Goal: Information Seeking & Learning: Find specific fact

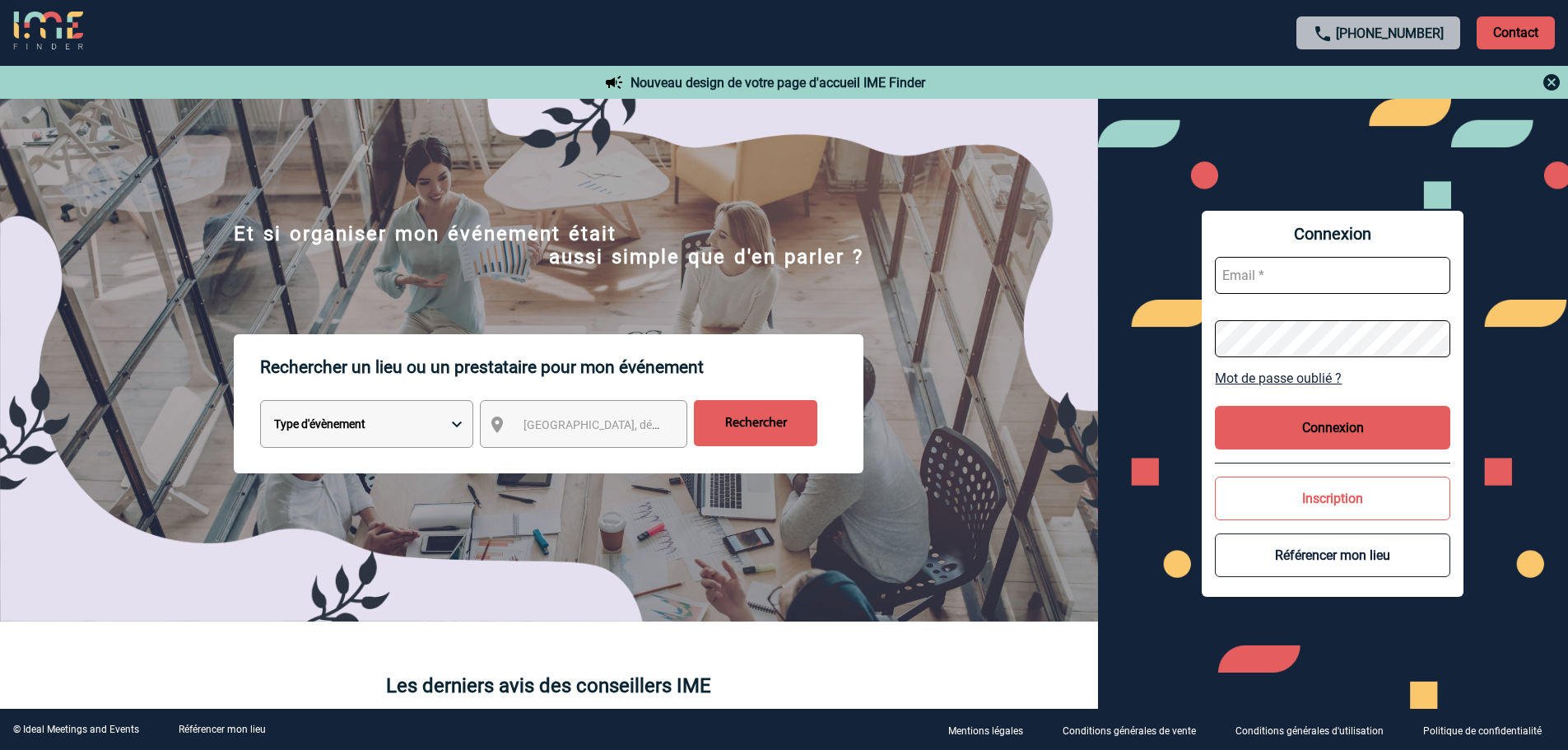
type input "mknopf@ime-groupe.com"
click at [1348, 415] on button "Connexion" at bounding box center [1332, 427] width 236 height 43
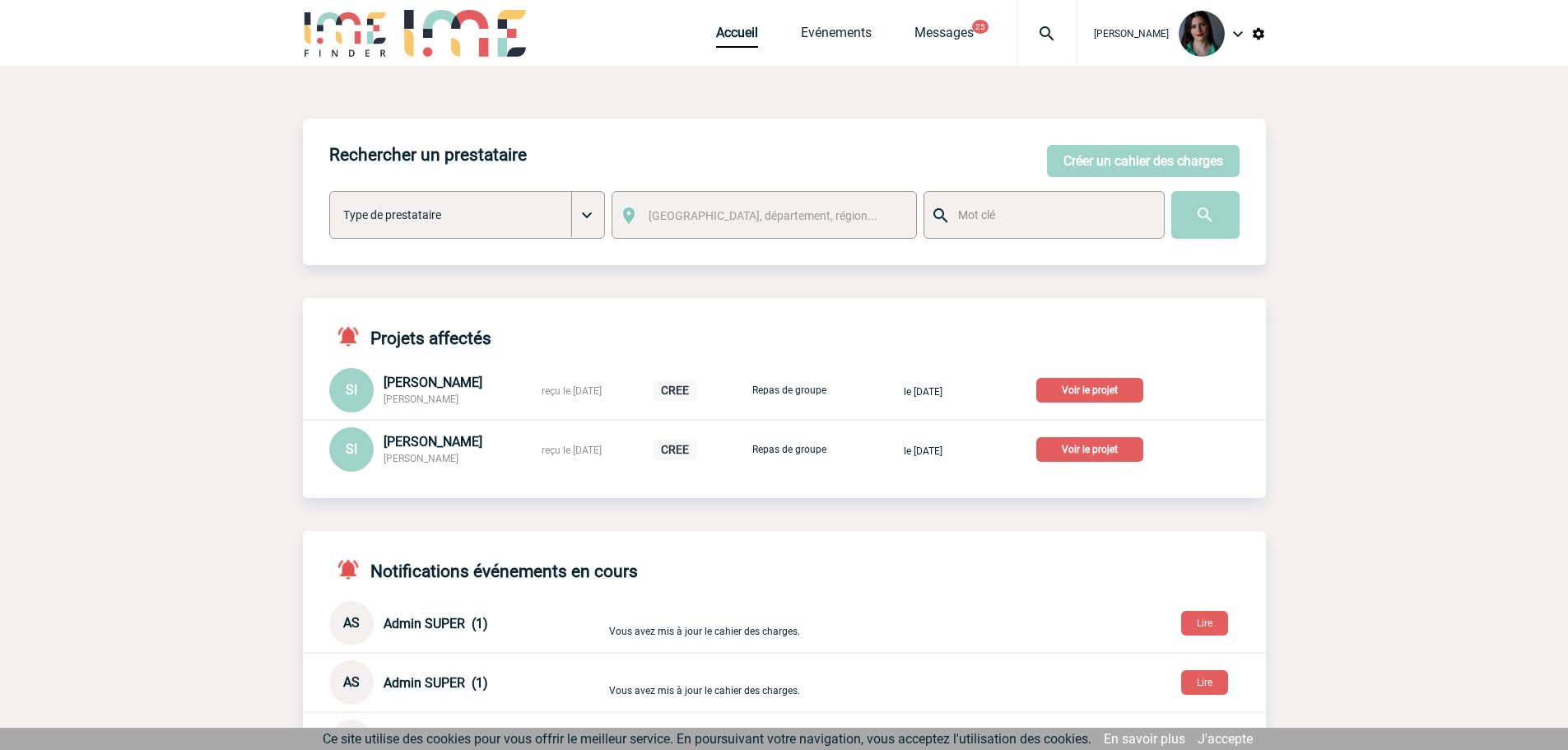
click at [1090, 448] on p "Voir le projet" at bounding box center [1089, 449] width 107 height 25
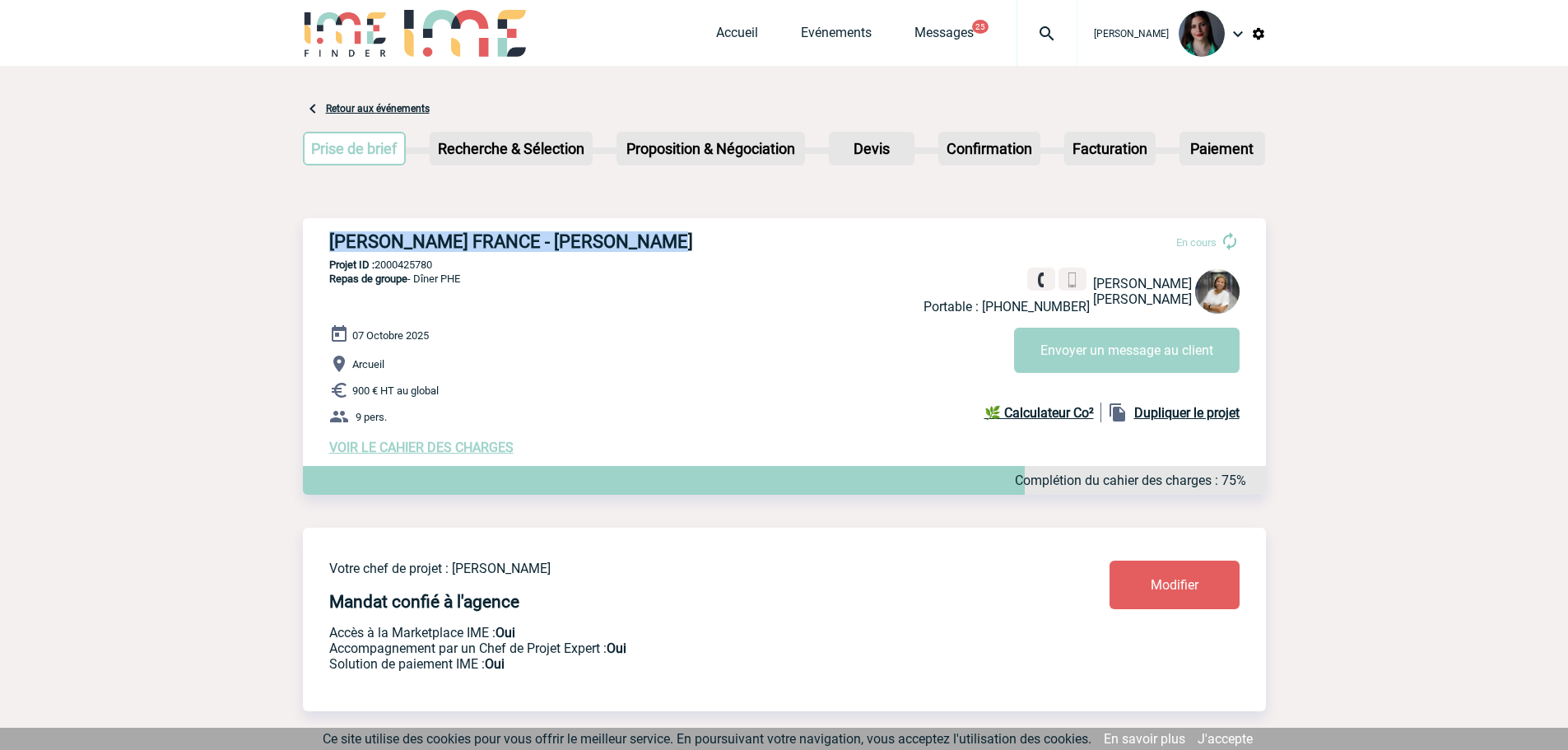
drag, startPoint x: 668, startPoint y: 246, endPoint x: 324, endPoint y: 231, distance: 344.3
click at [324, 231] on div "ROBERT BOSCH FRANCE - Sylvana ICARÉ En cours Portable : +33601444008 Sylvana IC…" at bounding box center [784, 343] width 963 height 250
copy h3 "ROBERT BOSCH FRANCE - Sylvana ICARÉ"
drag, startPoint x: 444, startPoint y: 265, endPoint x: 377, endPoint y: 263, distance: 67.0
click at [377, 263] on p "Projet ID : 2000425780" at bounding box center [784, 264] width 963 height 13
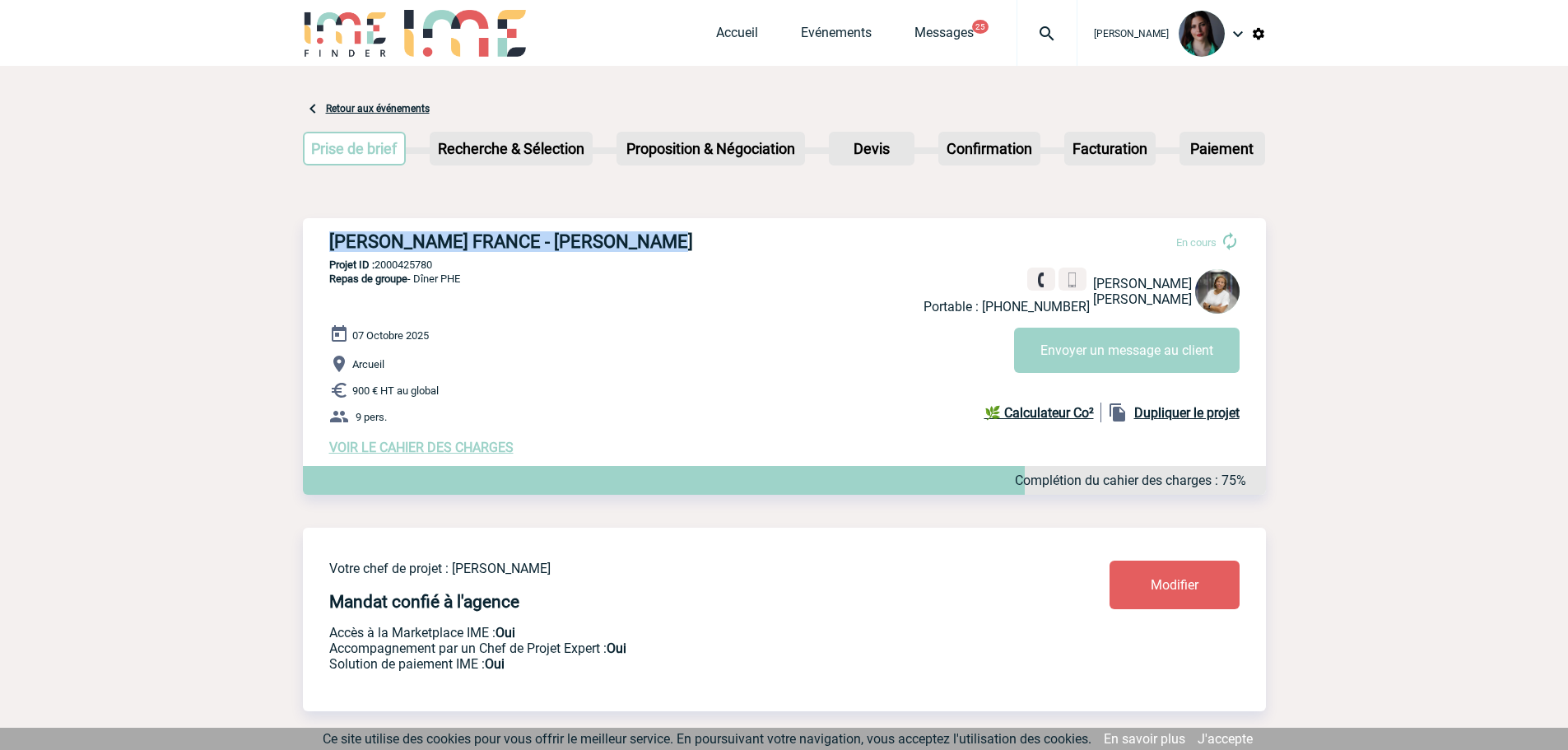
copy p "2000425780"
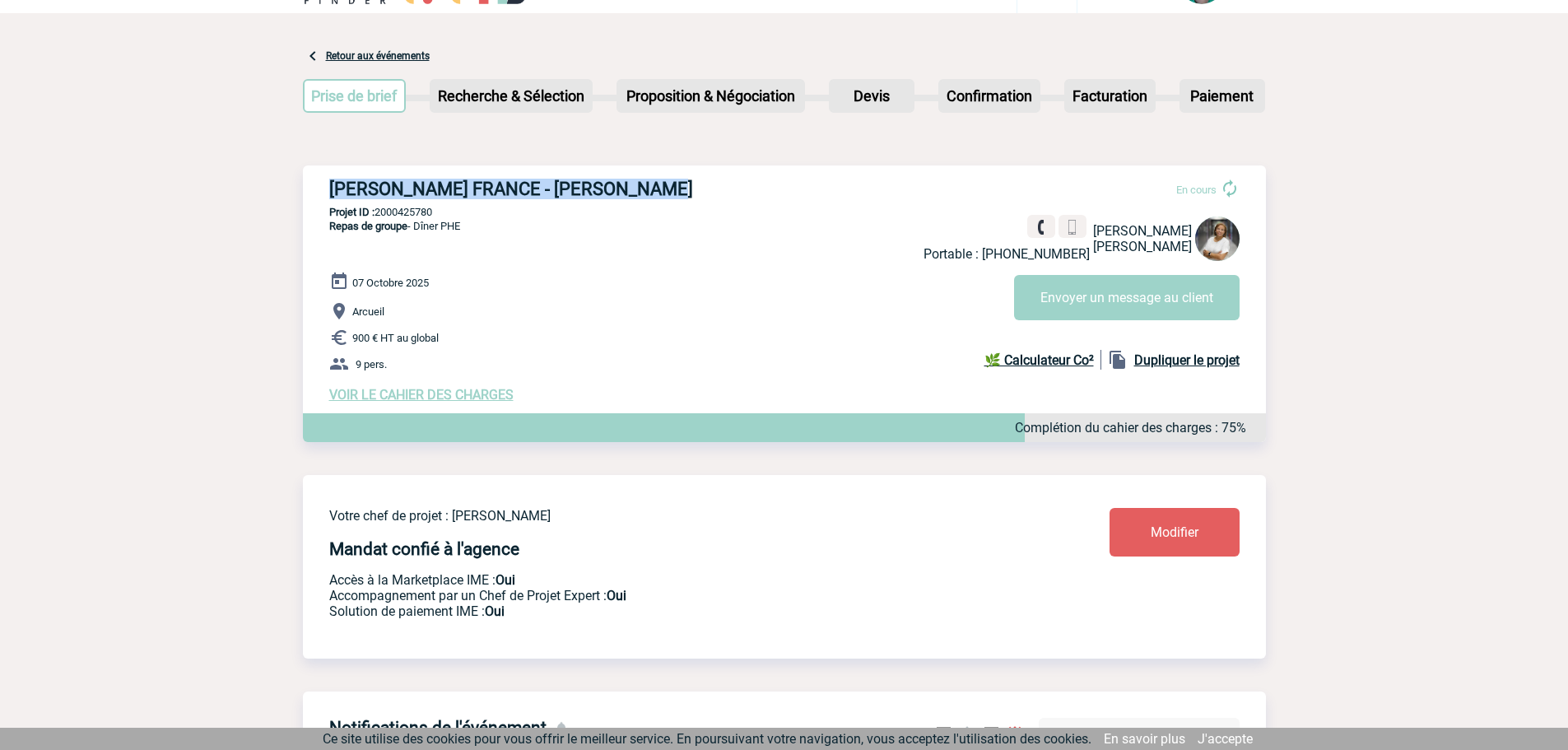
scroll to position [82, 0]
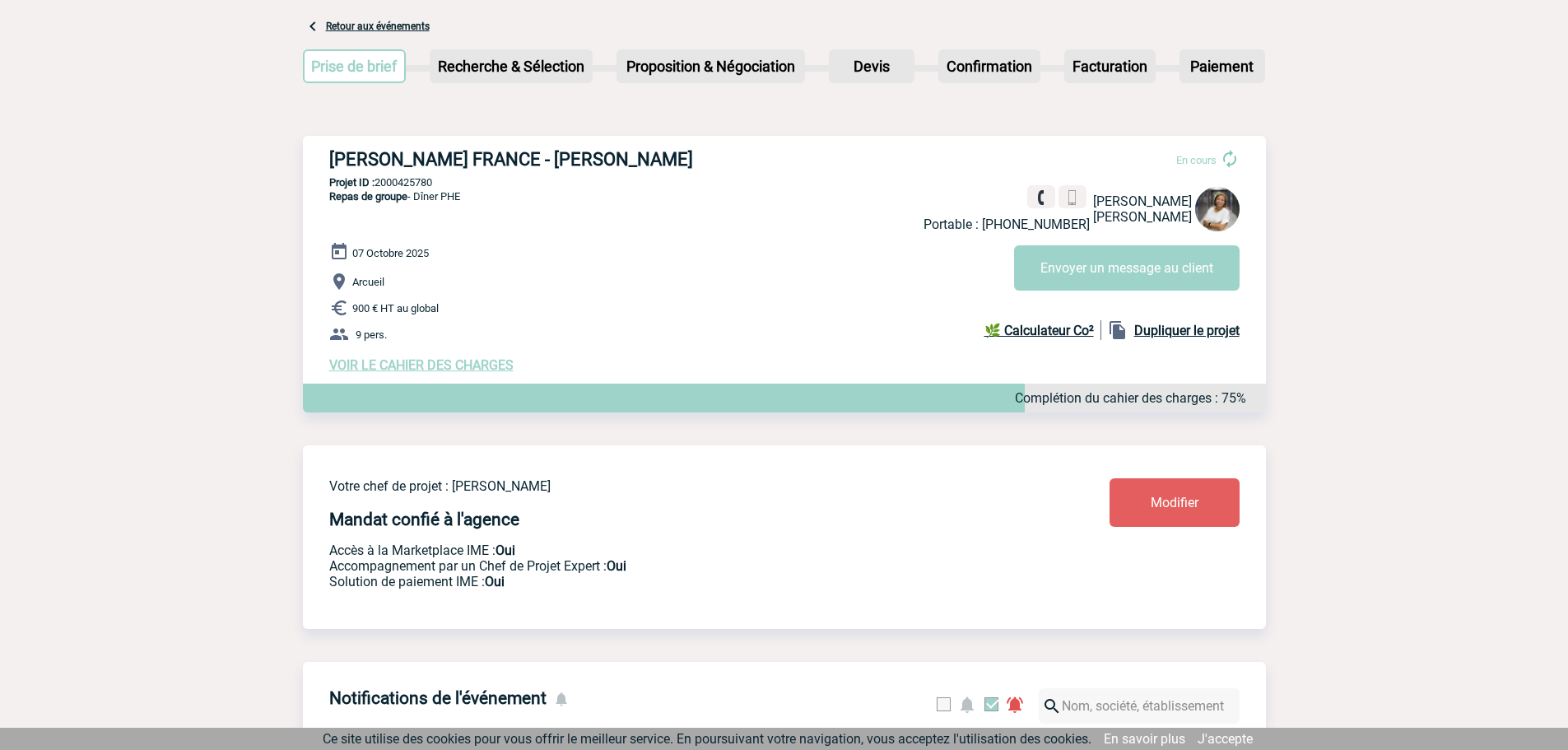
drag, startPoint x: 919, startPoint y: 125, endPoint x: 934, endPoint y: 127, distance: 15.1
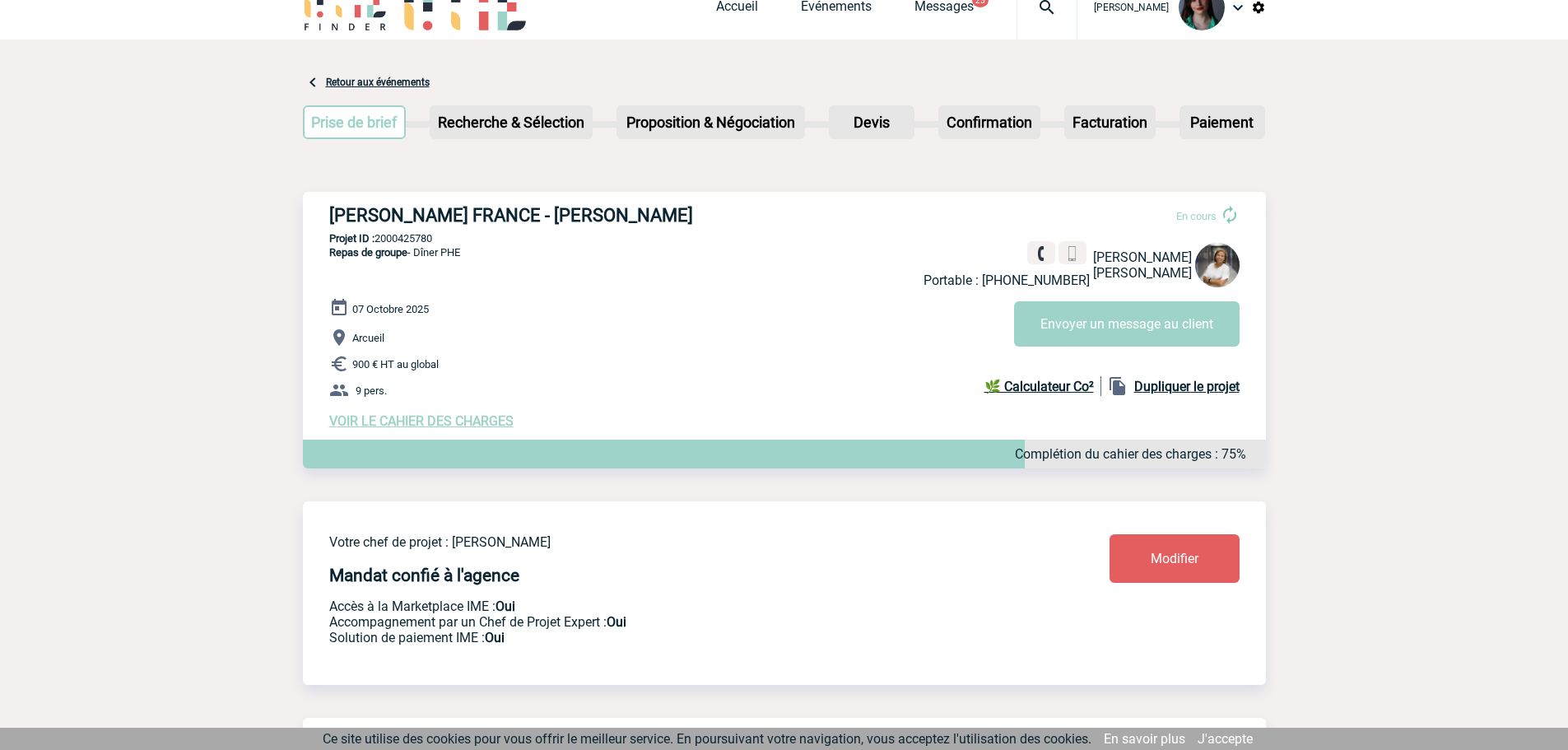
scroll to position [0, 0]
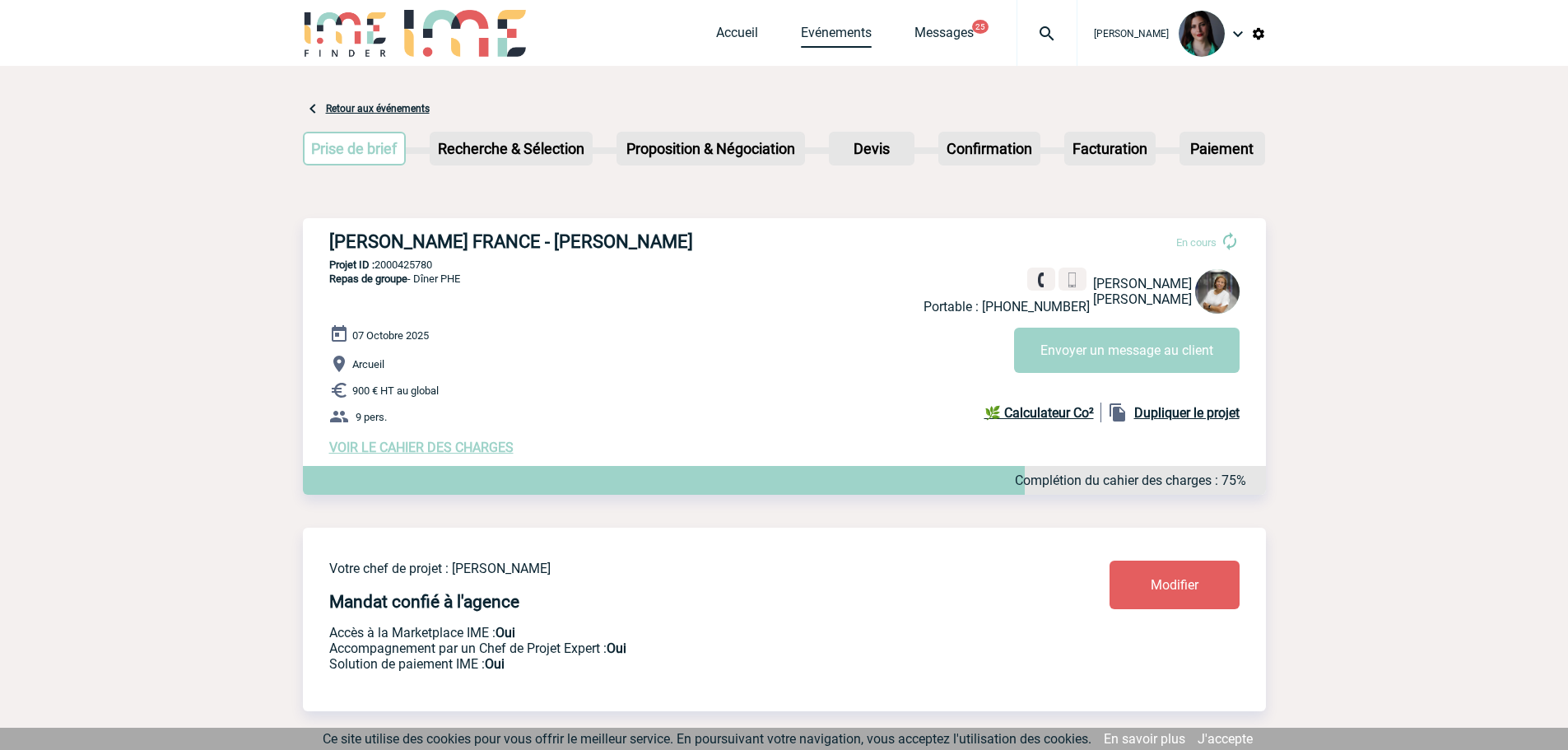
click at [846, 30] on link "Evénements" at bounding box center [836, 35] width 71 height 23
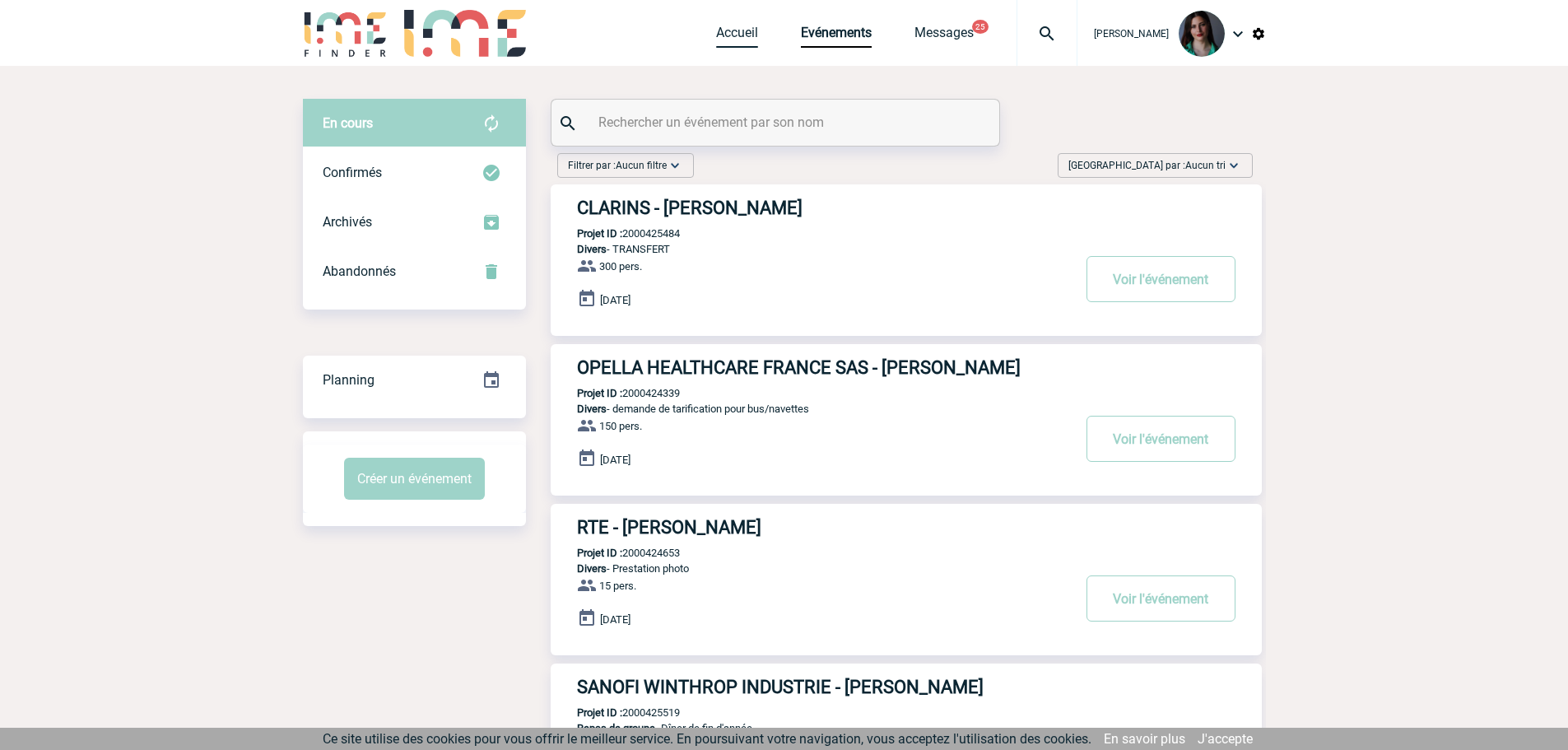
click at [730, 25] on link "Accueil" at bounding box center [736, 35] width 42 height 23
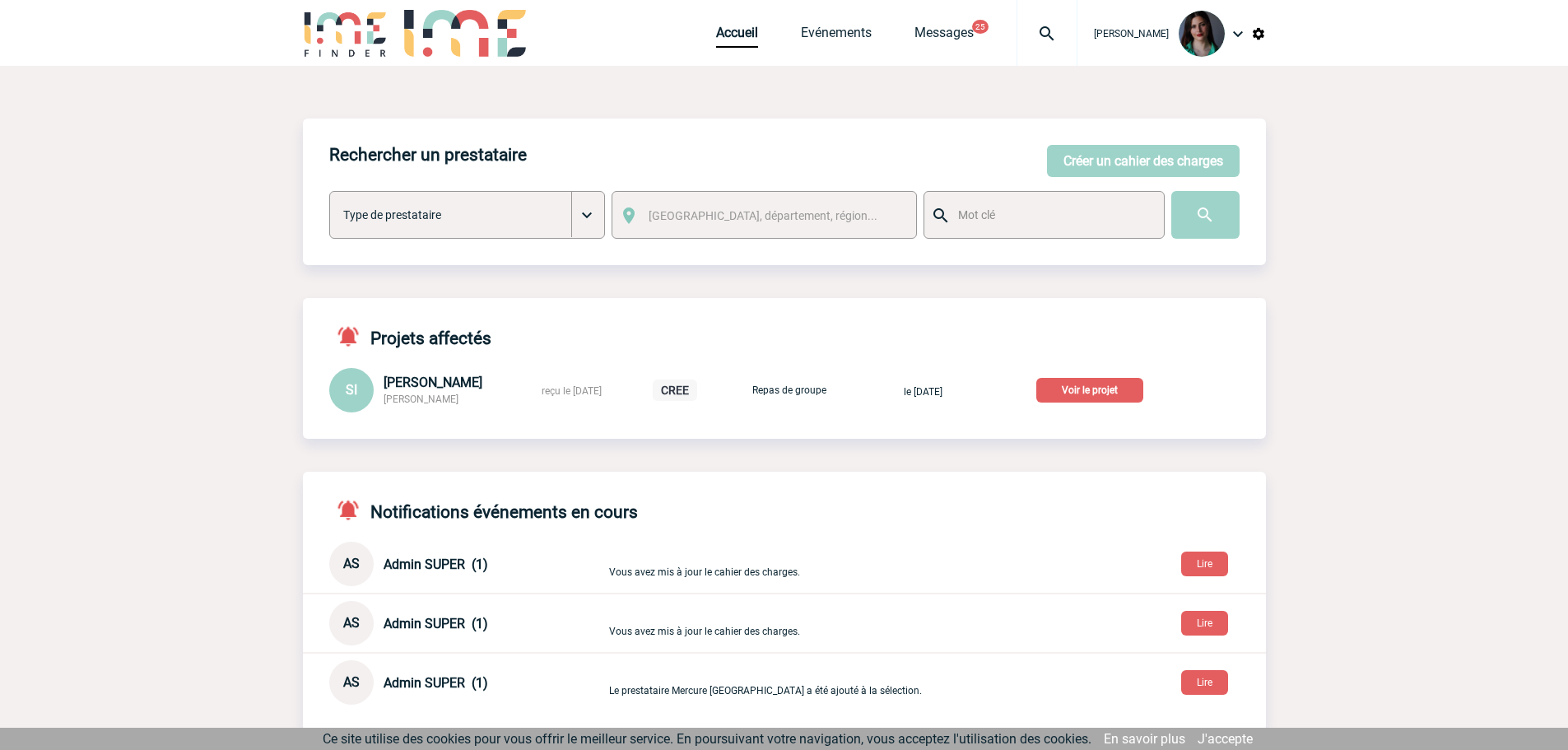
click at [1077, 393] on p "Voir le projet" at bounding box center [1089, 390] width 107 height 25
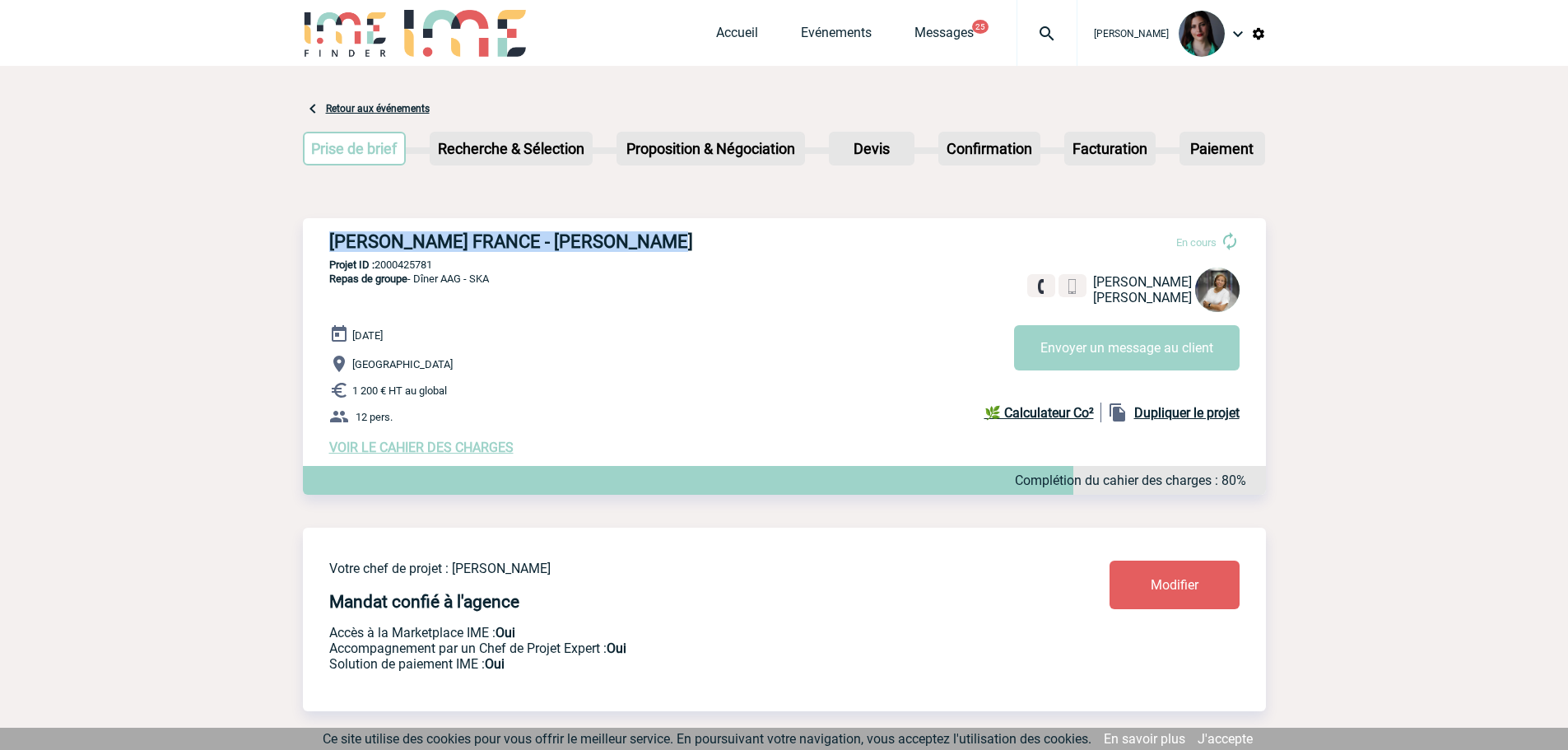
drag, startPoint x: 675, startPoint y: 241, endPoint x: 323, endPoint y: 231, distance: 352.1
click at [323, 231] on div "ROBERT BOSCH FRANCE - Sylvana ICARÉ En cours Sylvana ICARÉ ROBERT BOSCH FRANCE …" at bounding box center [784, 343] width 963 height 250
click at [638, 387] on p "1 200 € HT au global" at bounding box center [797, 390] width 937 height 20
drag, startPoint x: 664, startPoint y: 237, endPoint x: 322, endPoint y: 247, distance: 342.1
click at [322, 247] on div "ROBERT BOSCH FRANCE - Sylvana ICARÉ En cours Sylvana ICARÉ ROBERT BOSCH FRANCE …" at bounding box center [784, 343] width 963 height 250
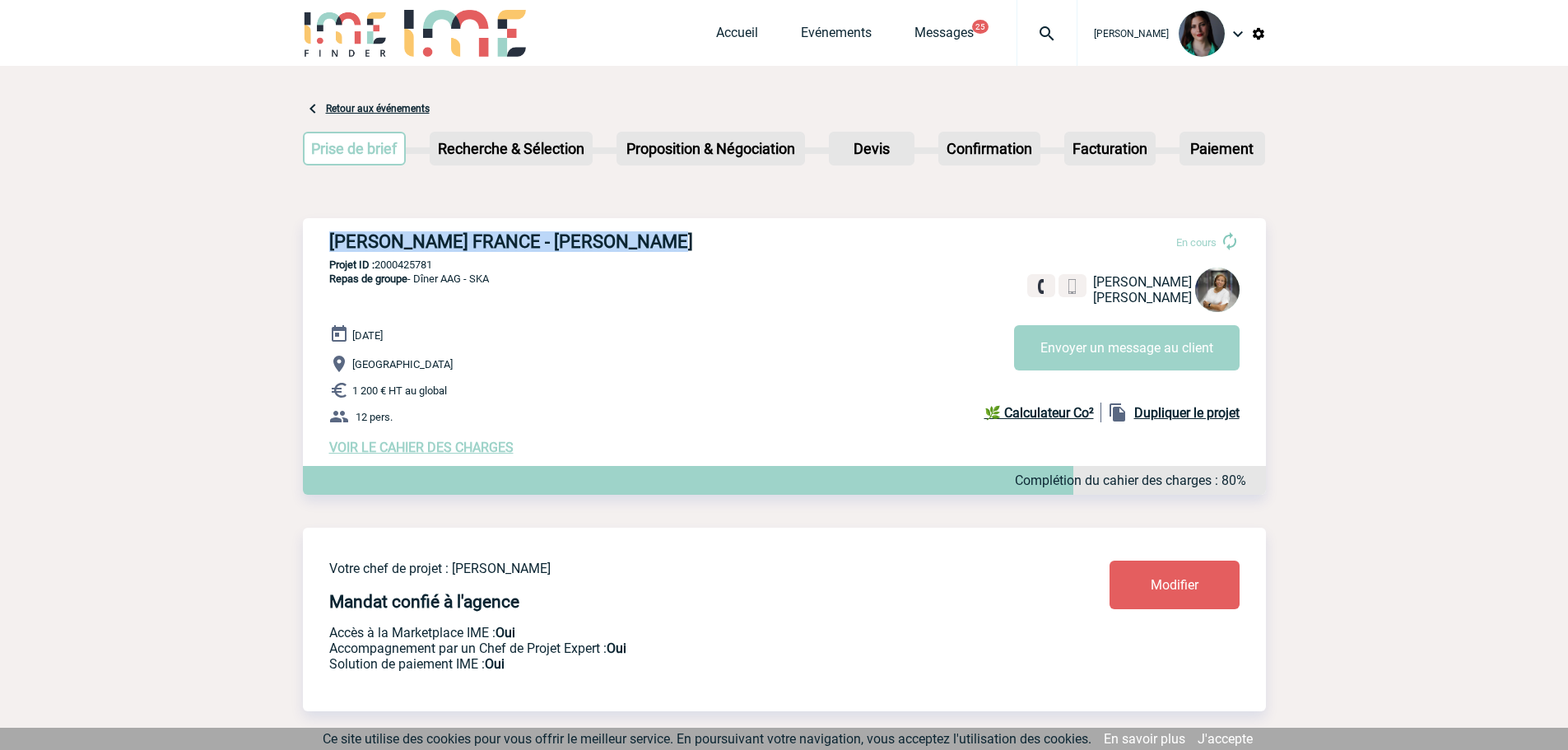
copy h3 "[PERSON_NAME] FRANCE - [PERSON_NAME]"
drag, startPoint x: 658, startPoint y: 317, endPoint x: 666, endPoint y: 297, distance: 21.5
click at [660, 318] on div "ROBERT BOSCH FRANCE - Sylvana ICARÉ En cours Sylvana ICARÉ ROBERT BOSCH FRANCE …" at bounding box center [784, 343] width 963 height 250
drag, startPoint x: 665, startPoint y: 238, endPoint x: 312, endPoint y: 246, distance: 353.1
click at [312, 246] on div "ROBERT BOSCH FRANCE - Sylvana ICARÉ En cours Sylvana ICARÉ ROBERT BOSCH FRANCE …" at bounding box center [784, 343] width 963 height 250
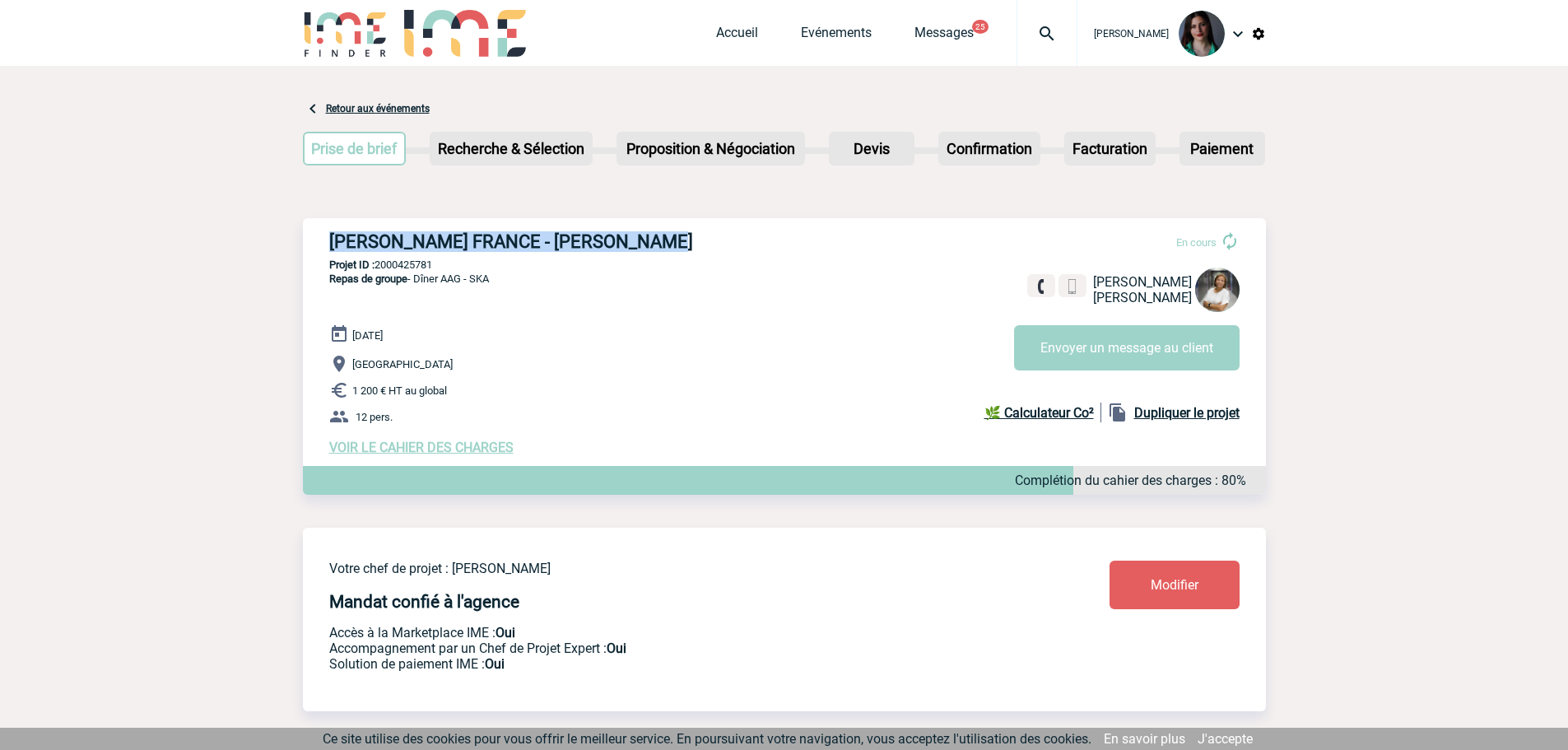
copy h3 "[PERSON_NAME] FRANCE - [PERSON_NAME]"
drag, startPoint x: 444, startPoint y: 265, endPoint x: 379, endPoint y: 266, distance: 65.0
click at [379, 266] on p "Projet ID : 2000425781" at bounding box center [784, 264] width 963 height 13
copy p "2000425781"
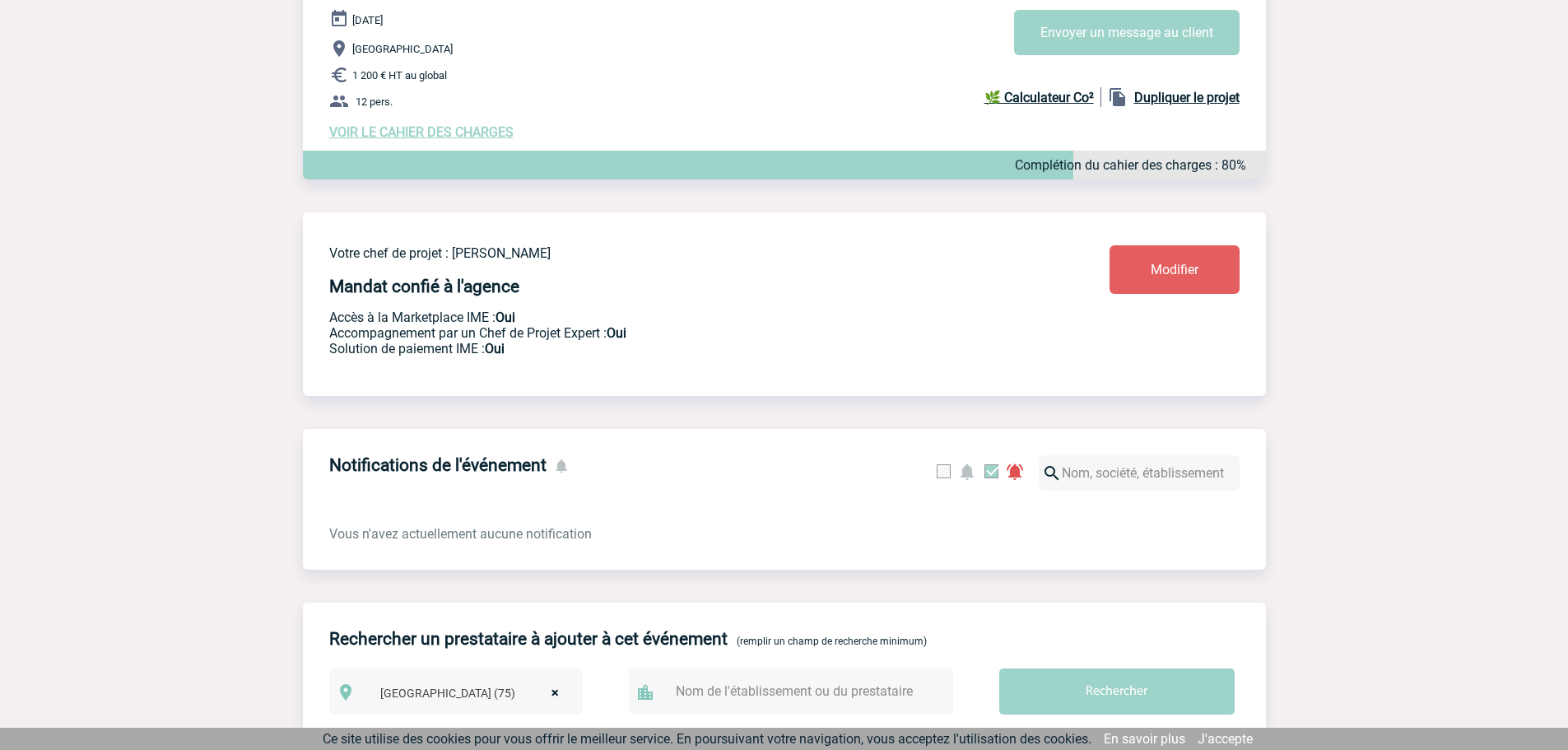
scroll to position [165, 0]
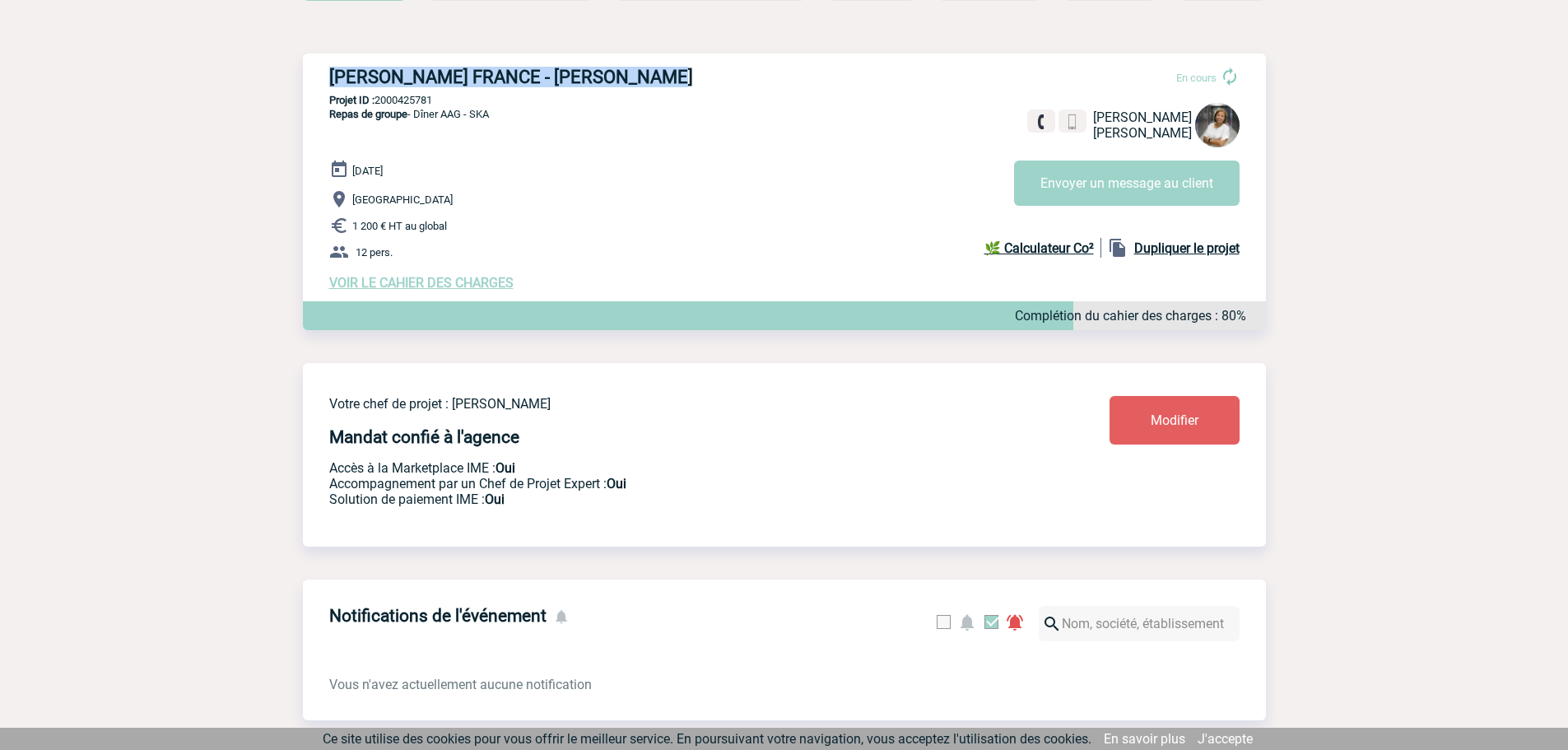
click at [492, 290] on span "VOIR LE CAHIER DES CHARGES" at bounding box center [421, 283] width 185 height 16
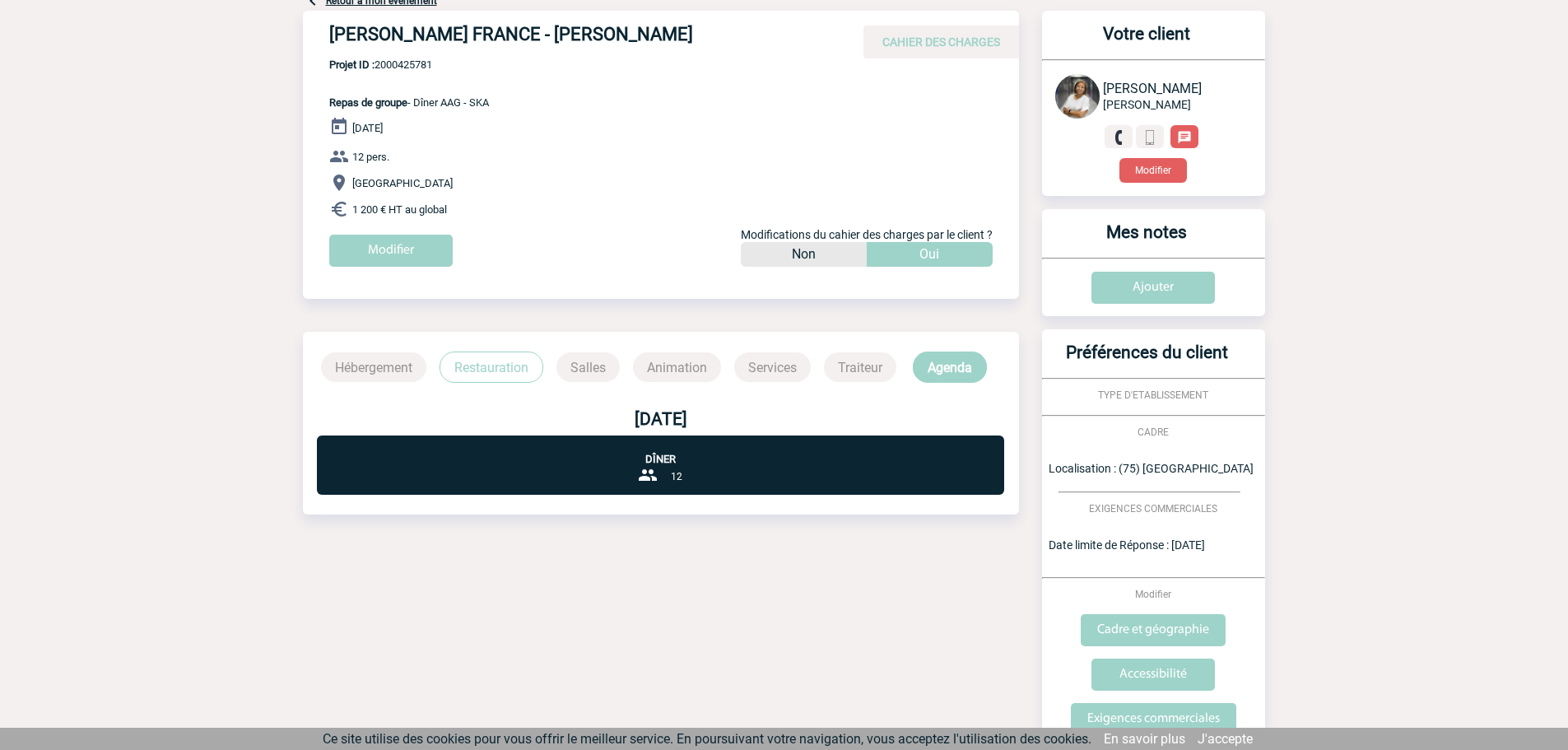
scroll to position [334, 0]
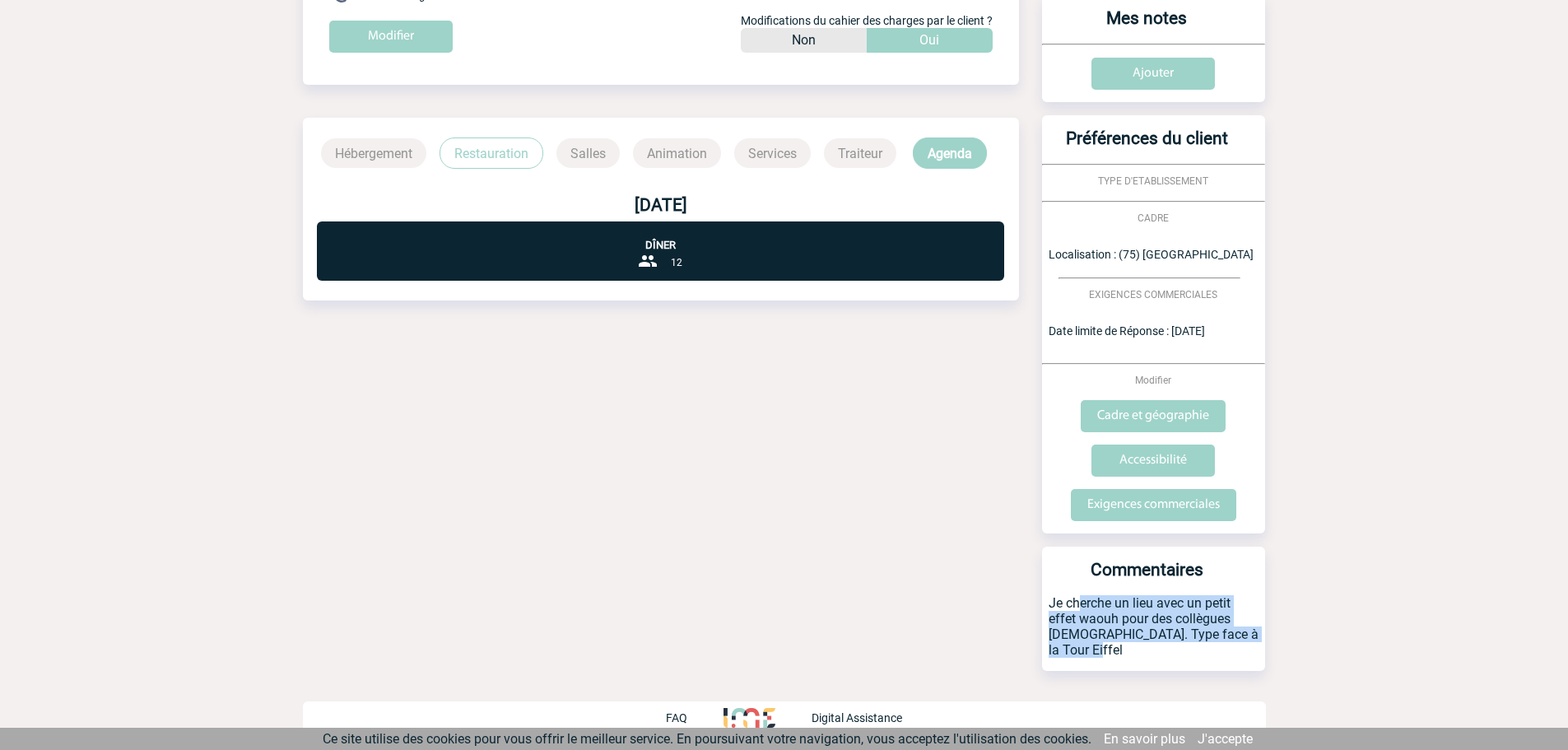
drag, startPoint x: 1091, startPoint y: 648, endPoint x: 1050, endPoint y: 614, distance: 53.3
click at [1048, 598] on p "Je cherche un lieu avec un petit effet waouh pour des collègues [DEMOGRAPHIC_DA…" at bounding box center [1153, 632] width 223 height 76
copy p "Je cherche un lieu avec un petit effet waouh pour des collègues [DEMOGRAPHIC_DA…"
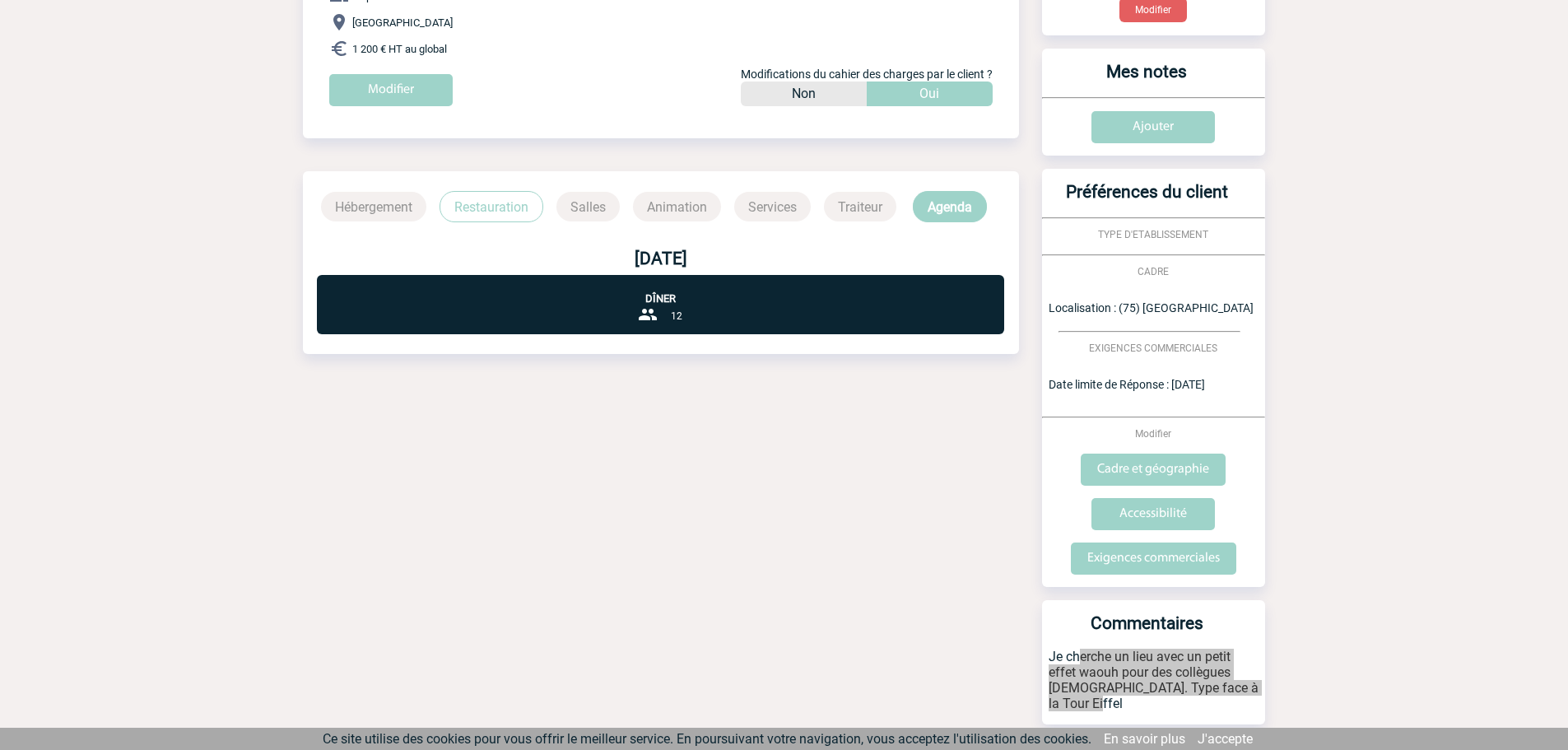
scroll to position [251, 0]
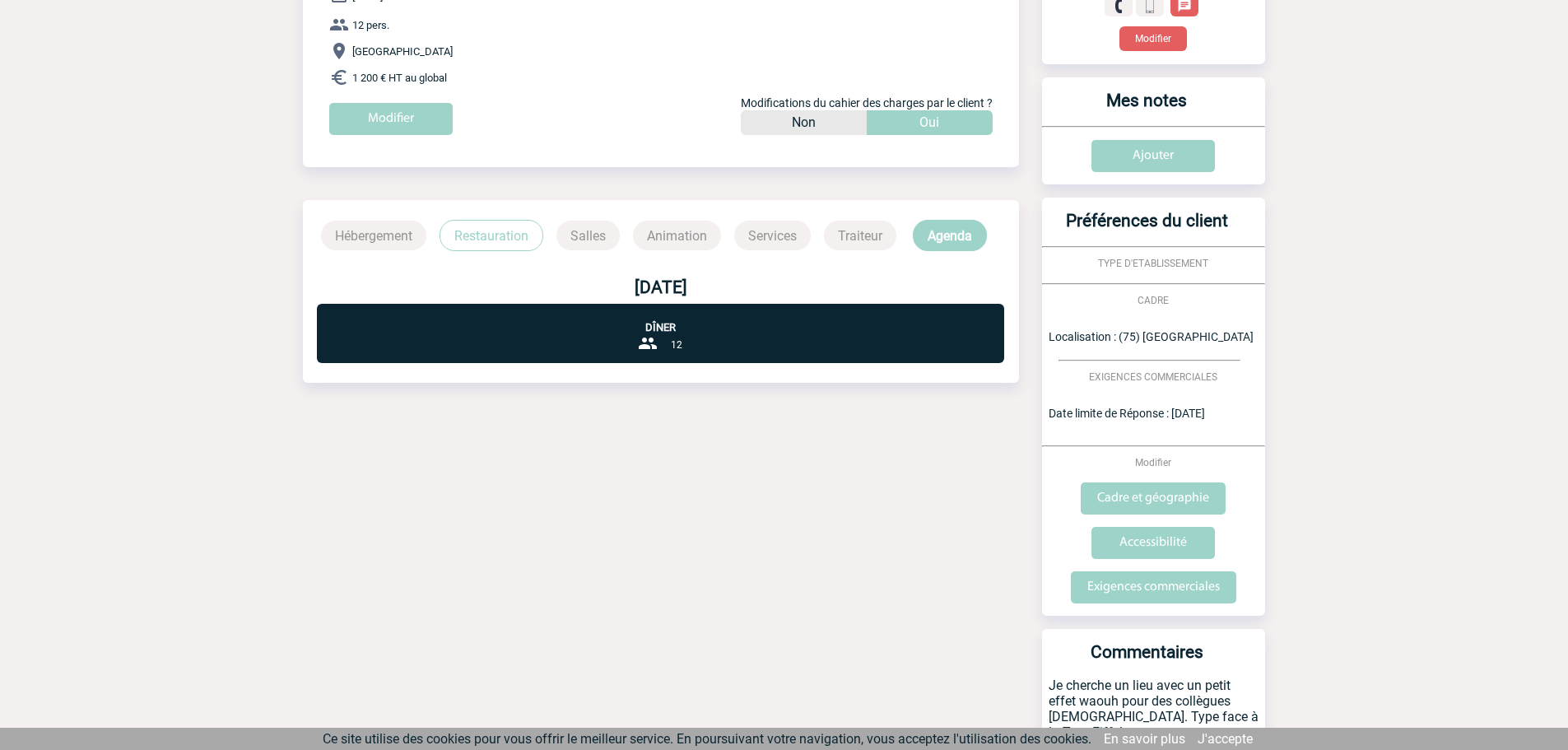
click at [498, 226] on p "Restauration" at bounding box center [492, 236] width 104 height 31
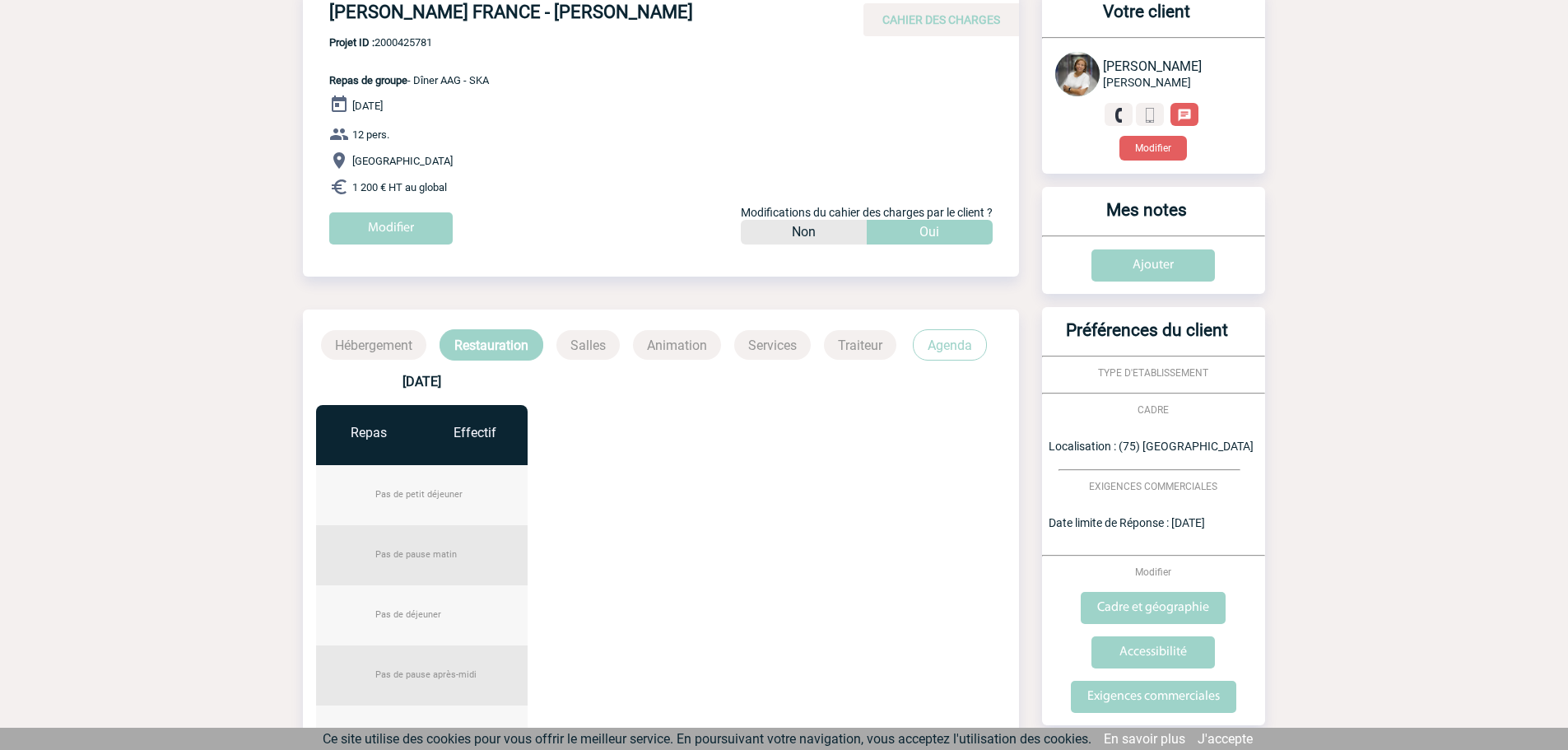
scroll to position [5, 0]
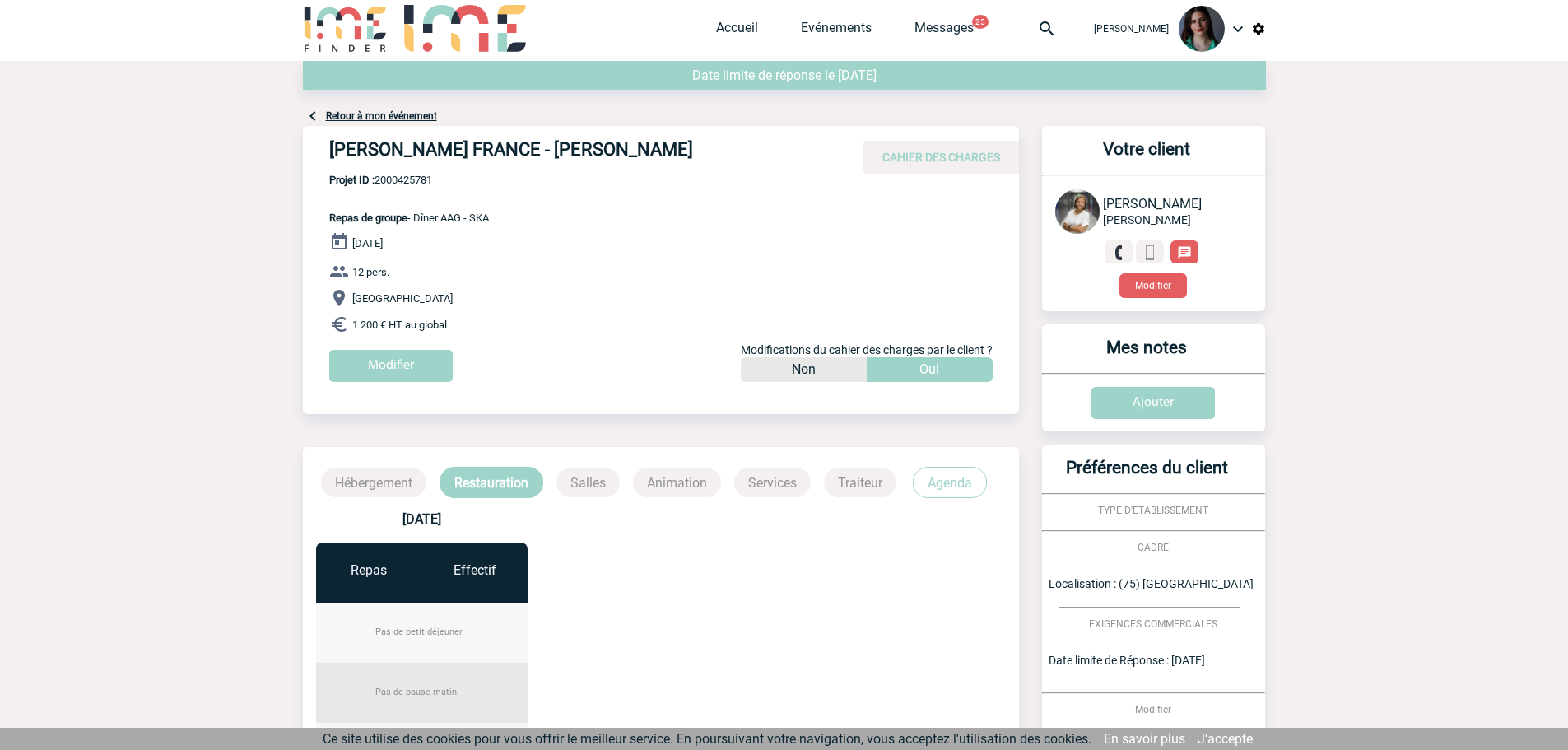
click at [338, 115] on link "Retour à mon événement" at bounding box center [381, 116] width 111 height 12
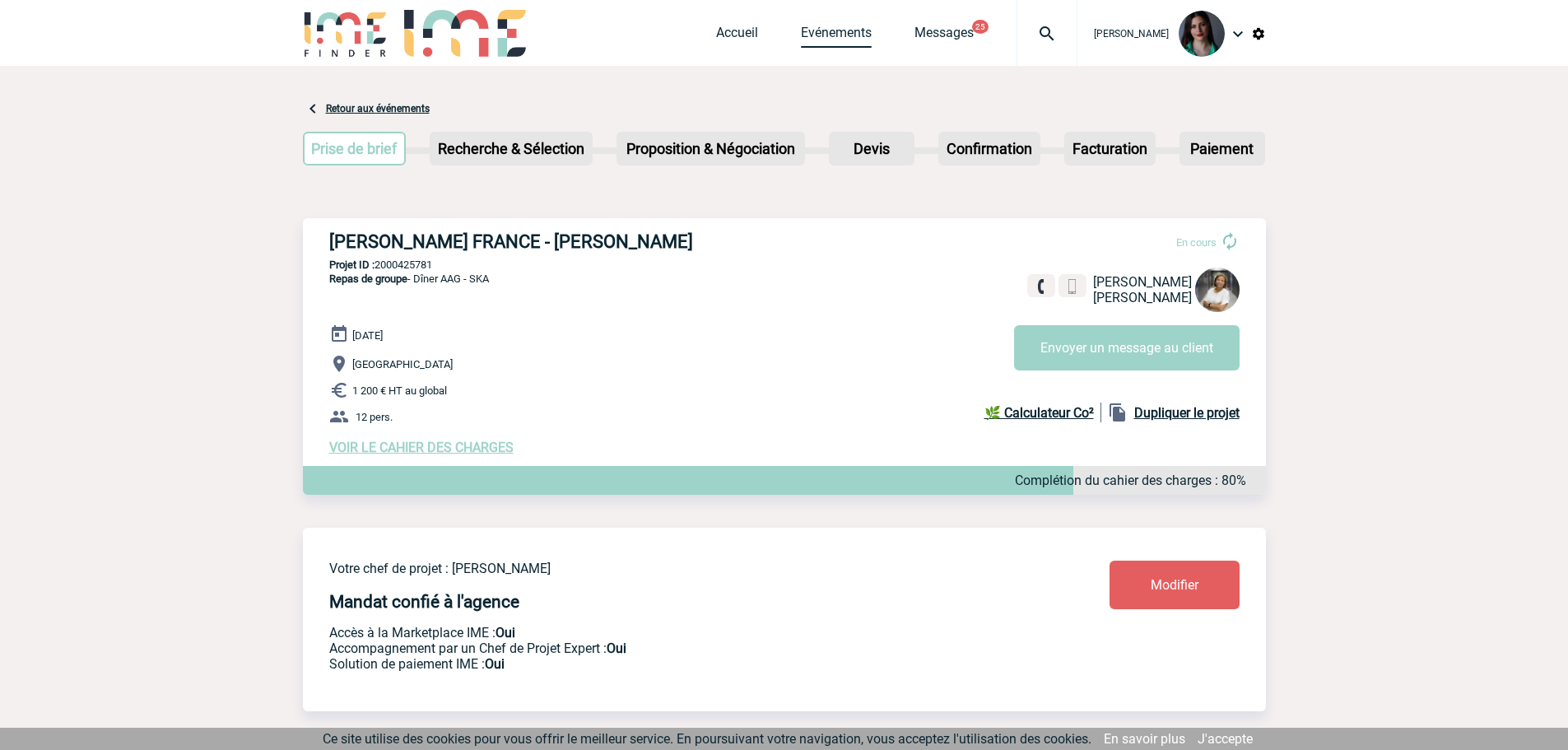
click at [826, 34] on link "Evénements" at bounding box center [836, 35] width 71 height 23
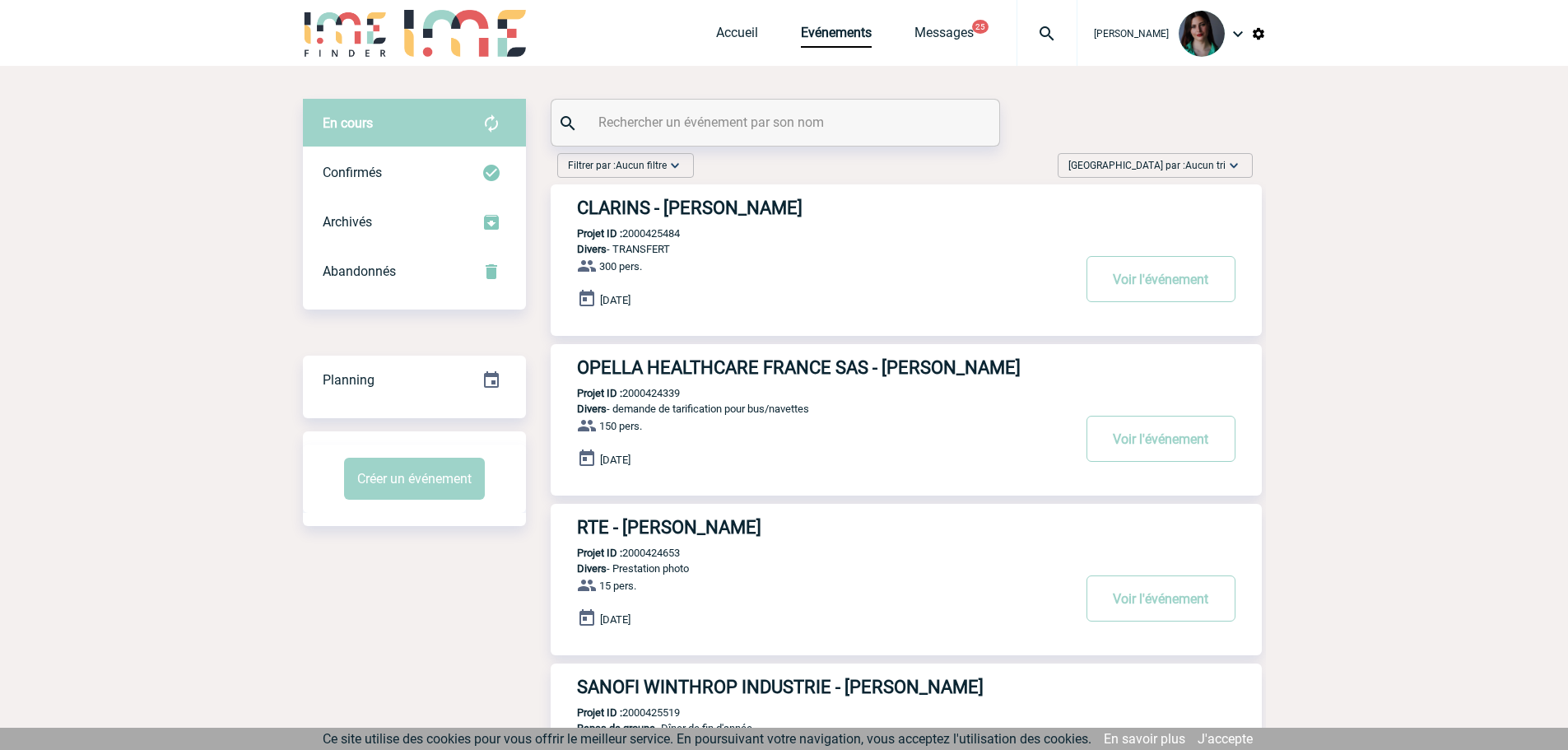
click at [1193, 168] on span "Aucun tri" at bounding box center [1205, 166] width 40 height 12
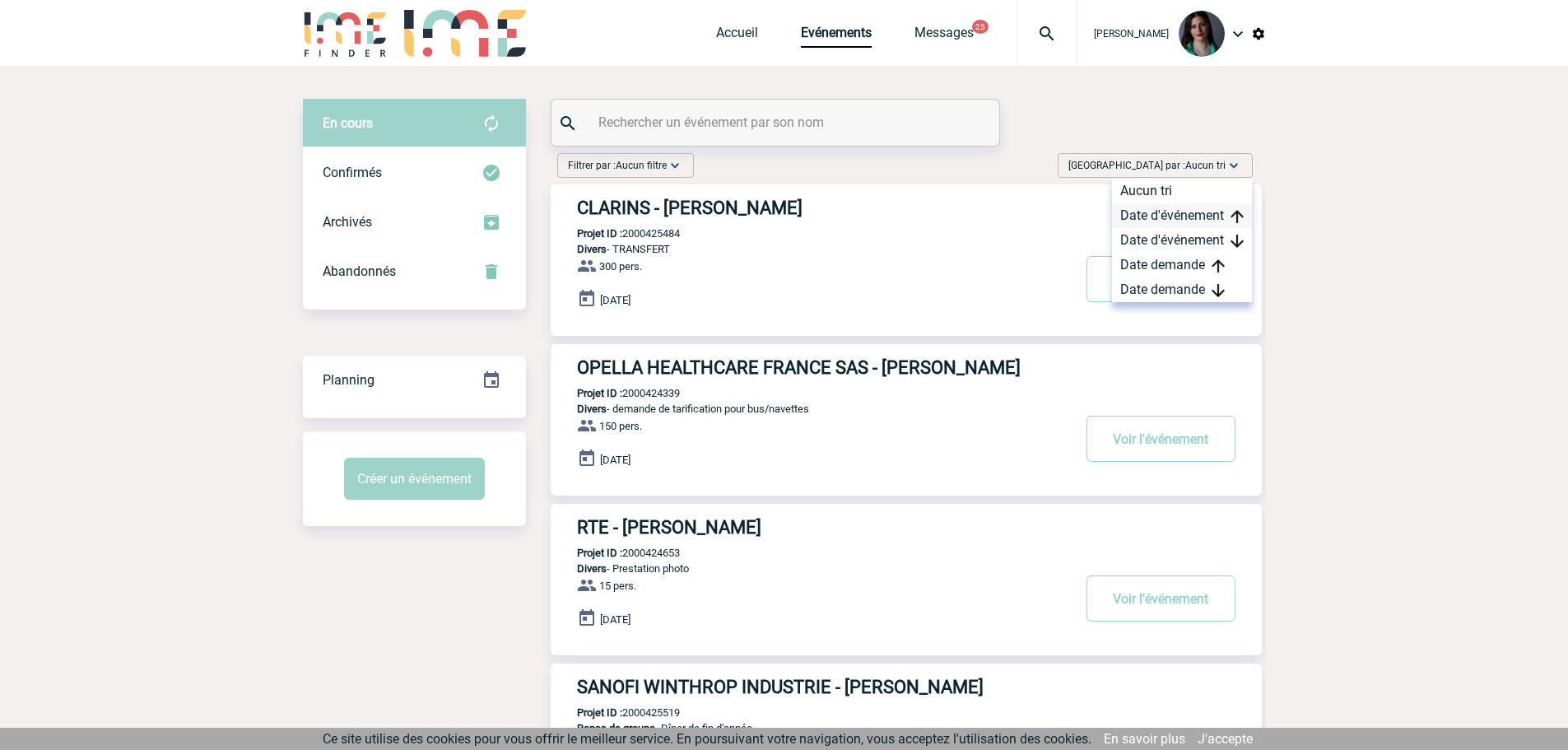
click at [1150, 216] on div "Date d'événement" at bounding box center [1181, 215] width 139 height 25
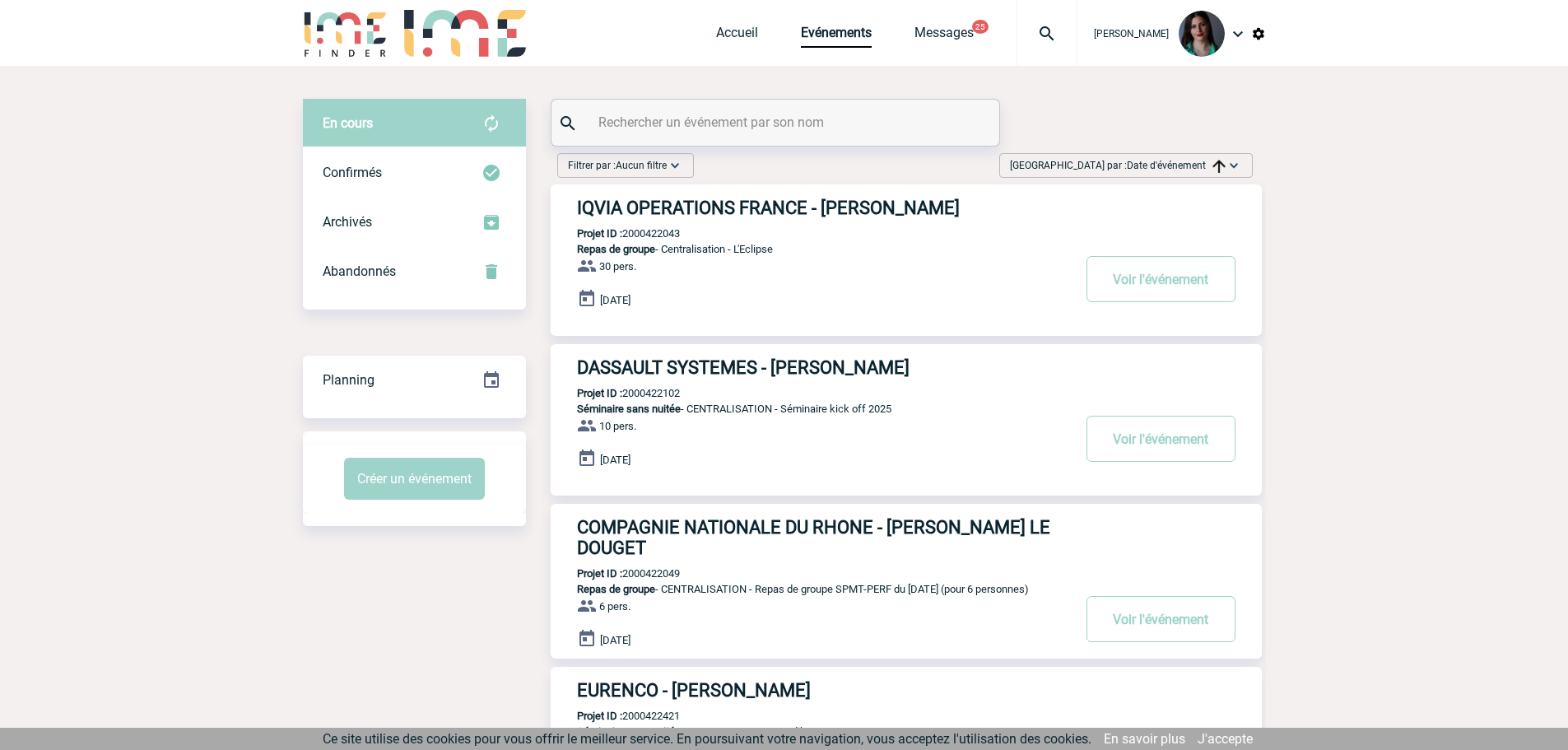
click at [1159, 174] on div "Trier par : Date d'événement Aucun tri Date d'événement Date d'événement Date d…" at bounding box center [1125, 165] width 253 height 25
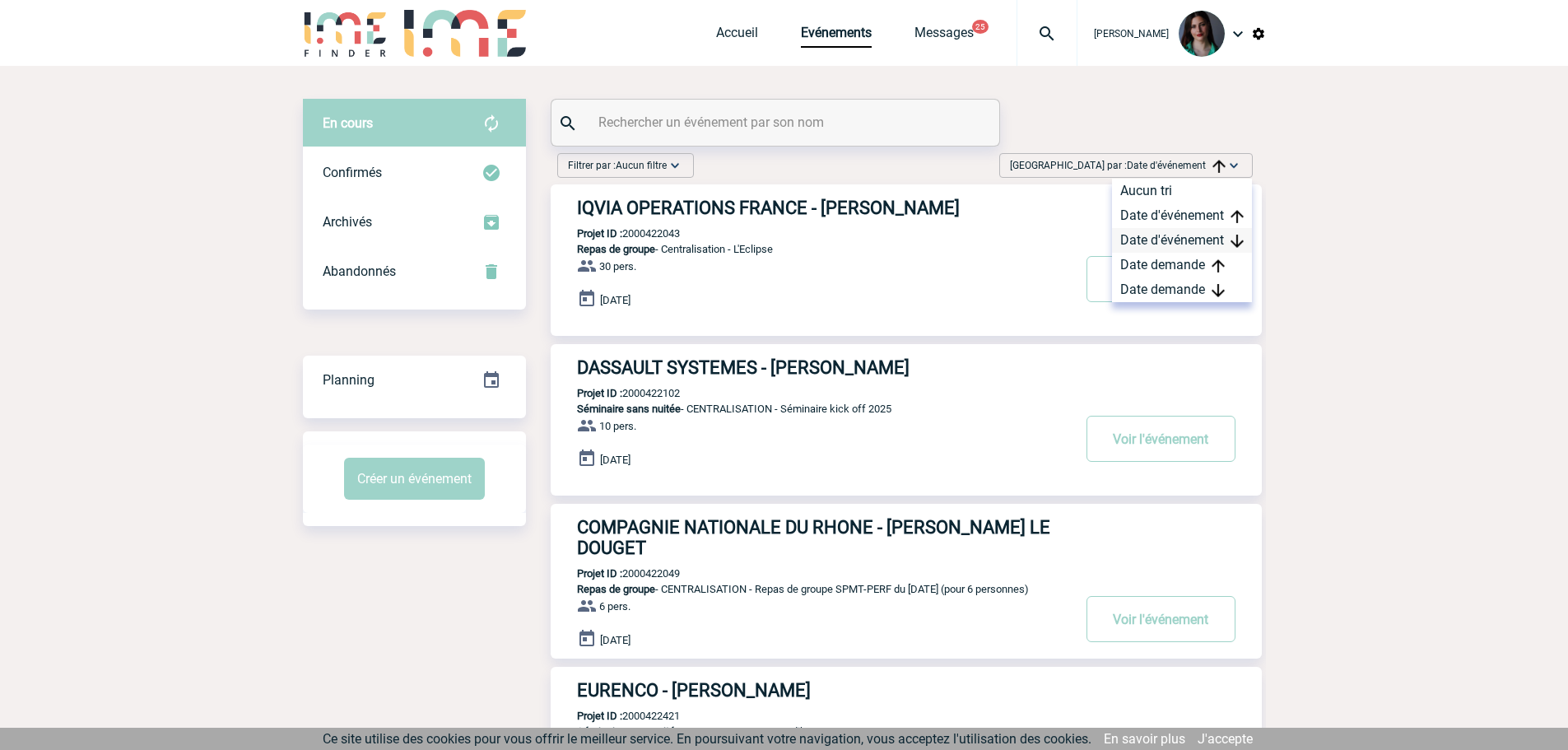
click at [1152, 242] on div "Date d'événement" at bounding box center [1181, 240] width 139 height 25
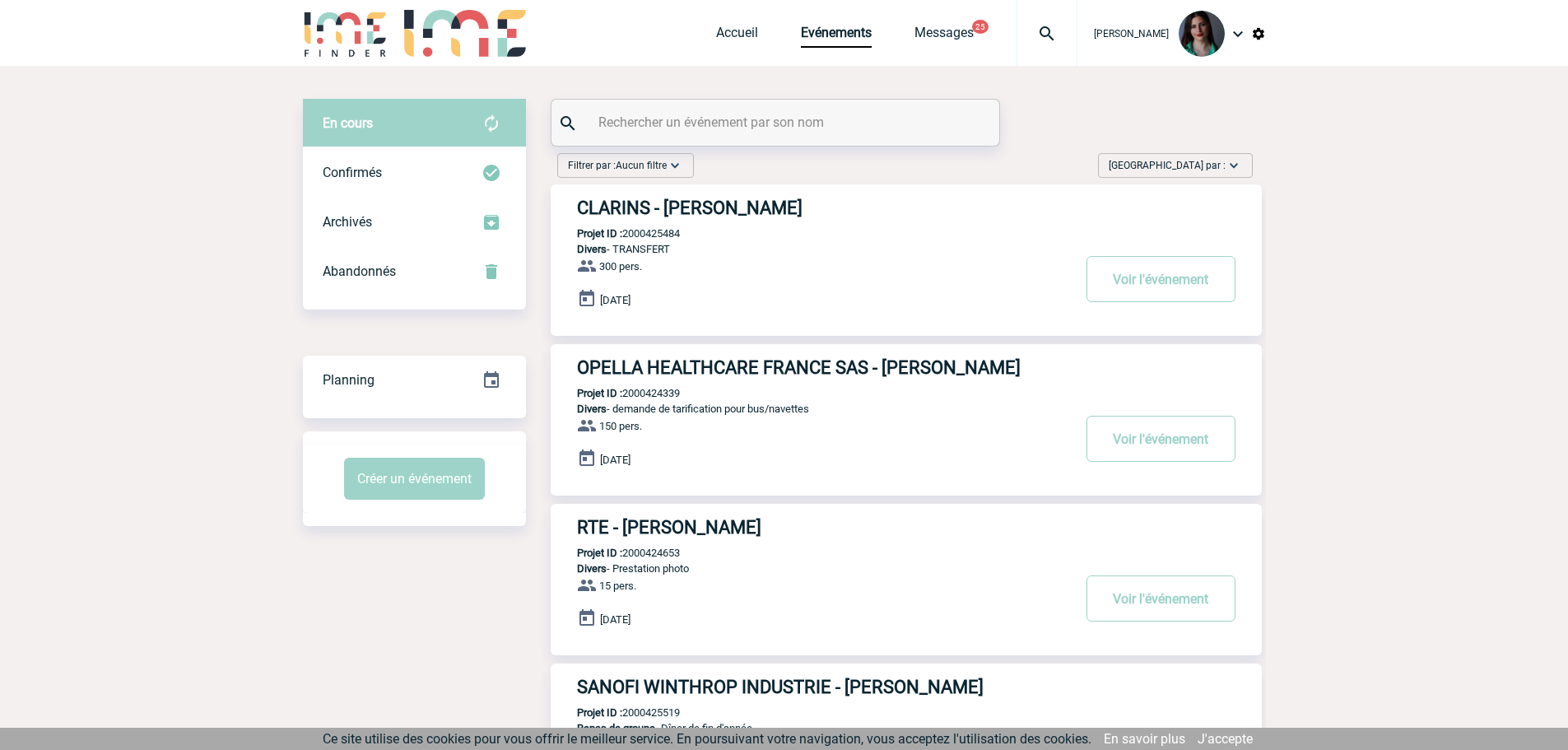
click at [1191, 165] on span "[GEOGRAPHIC_DATA] par :" at bounding box center [1166, 165] width 117 height 17
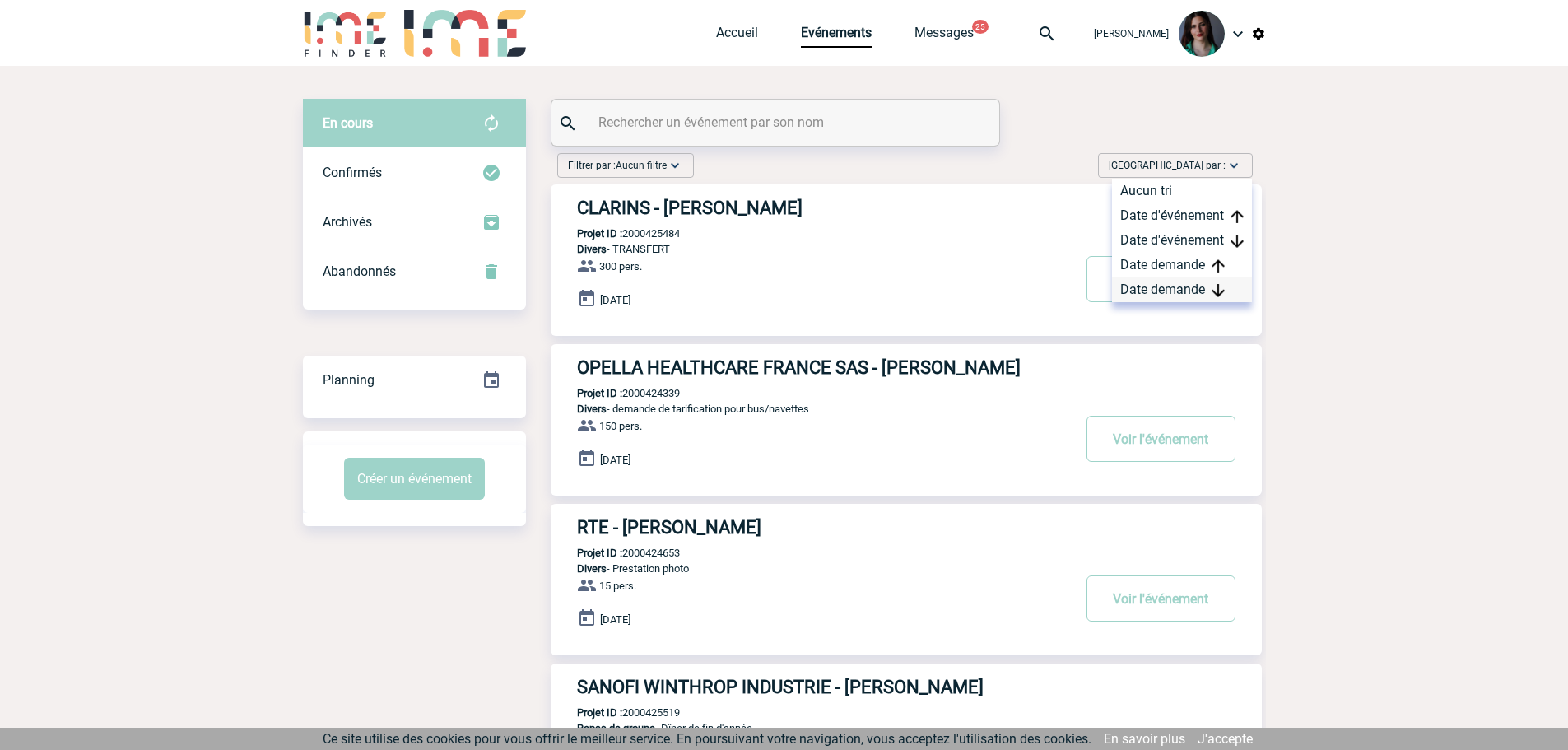
click at [1175, 287] on div "Date demande" at bounding box center [1181, 289] width 139 height 25
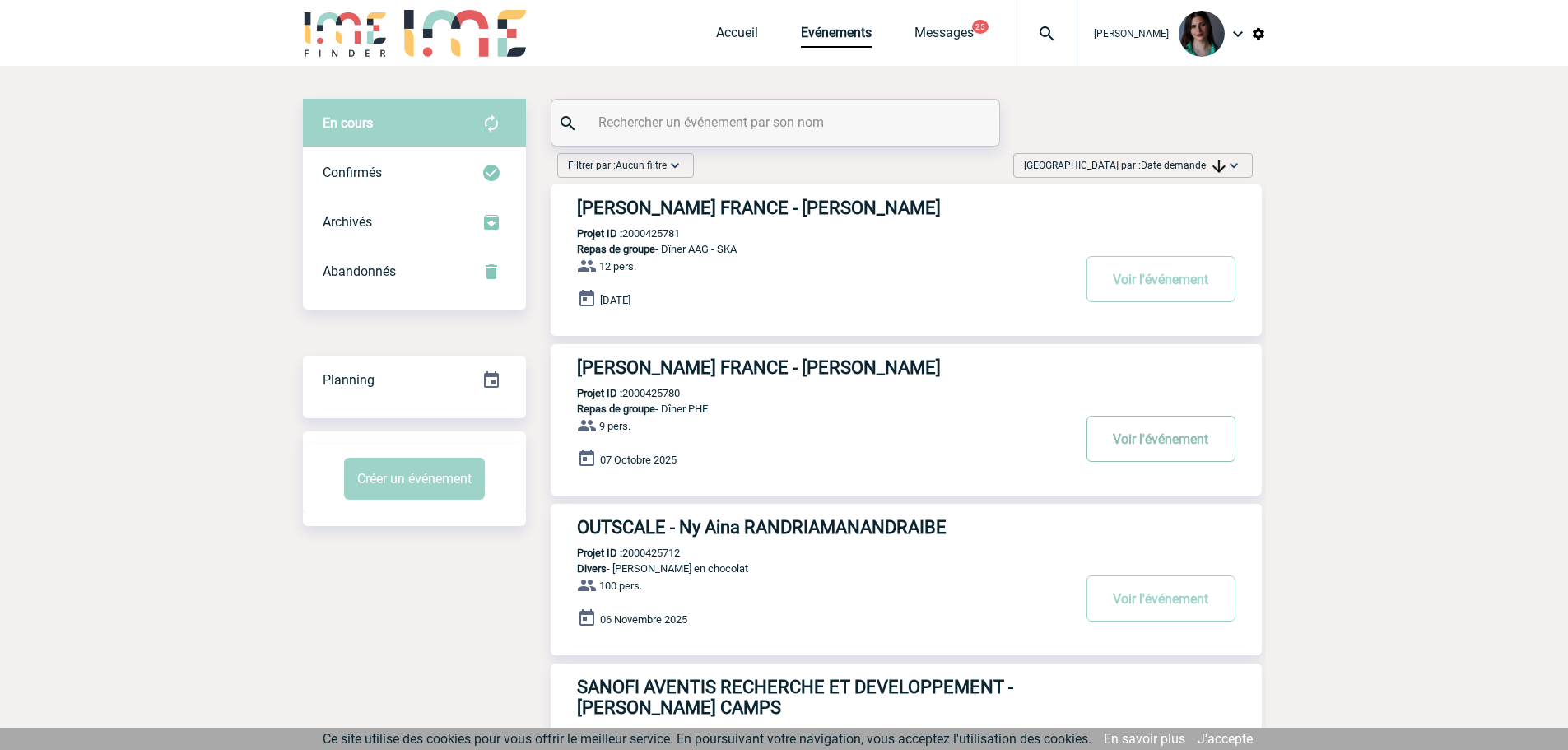
click at [1121, 440] on button "Voir l'événement" at bounding box center [1161, 438] width 149 height 46
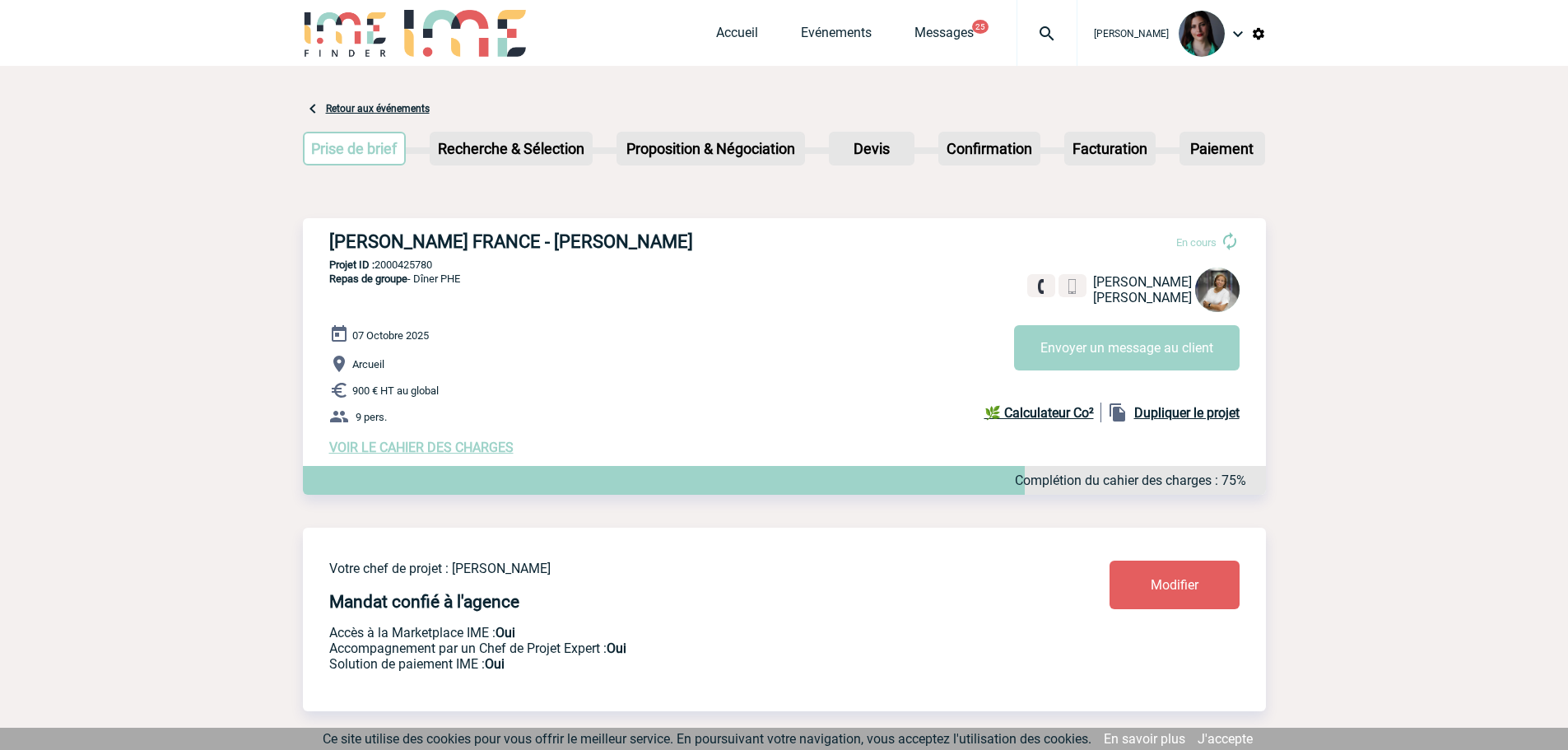
drag, startPoint x: 445, startPoint y: 262, endPoint x: 376, endPoint y: 267, distance: 69.2
click at [376, 267] on p "Projet ID : 2000425780" at bounding box center [784, 264] width 963 height 13
copy p "2000425780"
click at [338, 112] on link "Retour aux événements" at bounding box center [378, 109] width 104 height 12
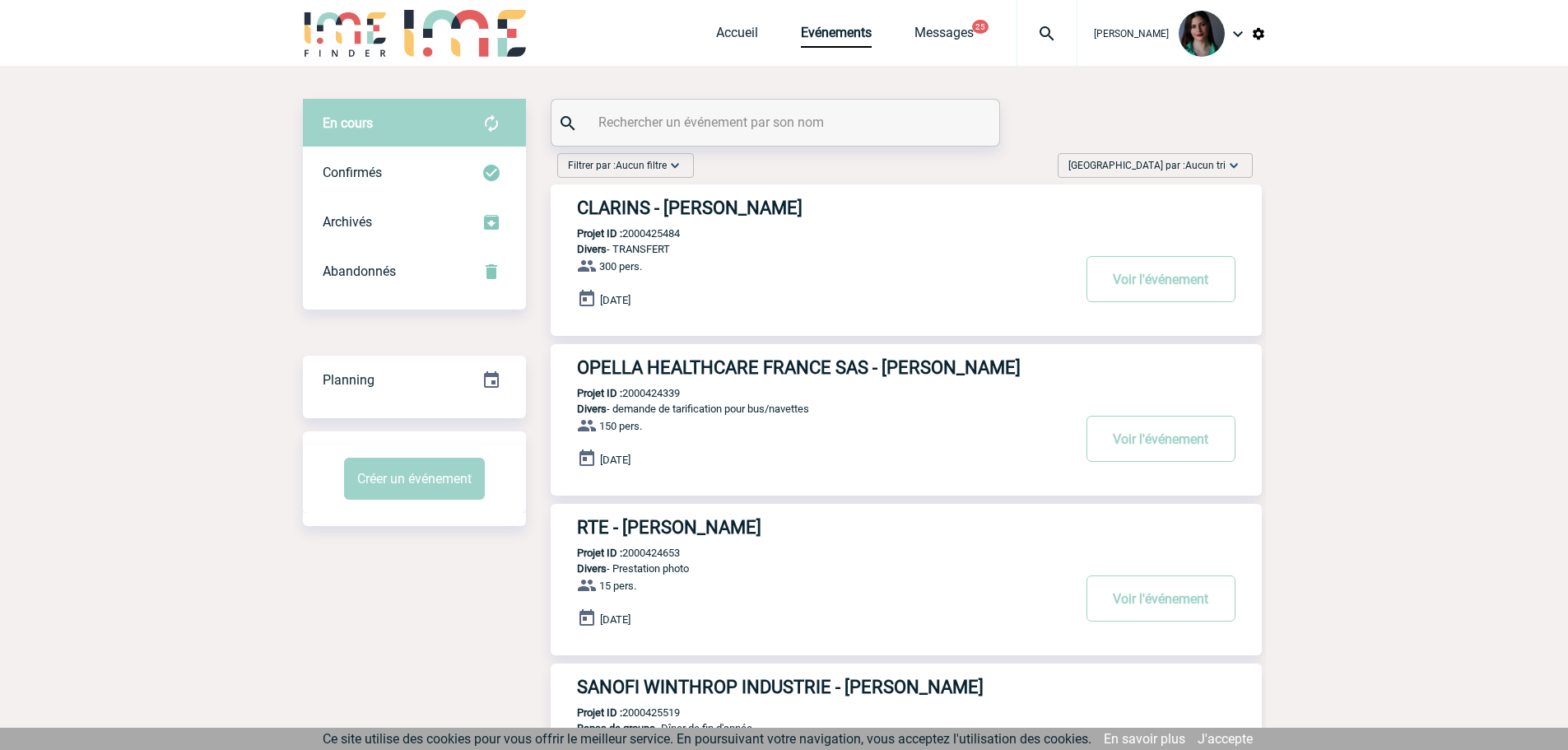
click at [1236, 162] on img at bounding box center [1233, 165] width 17 height 17
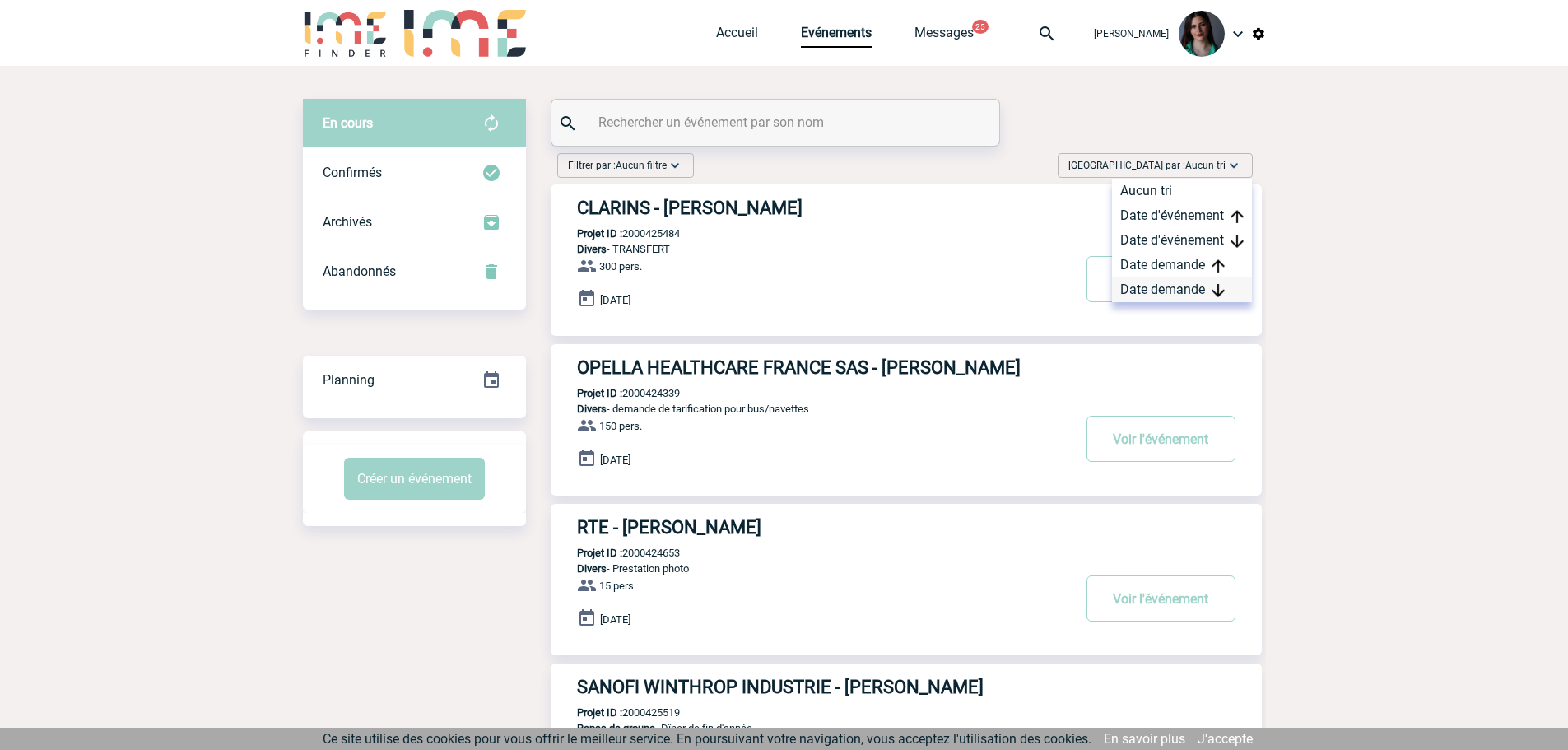
click at [1202, 288] on div "Date demande" at bounding box center [1181, 289] width 139 height 25
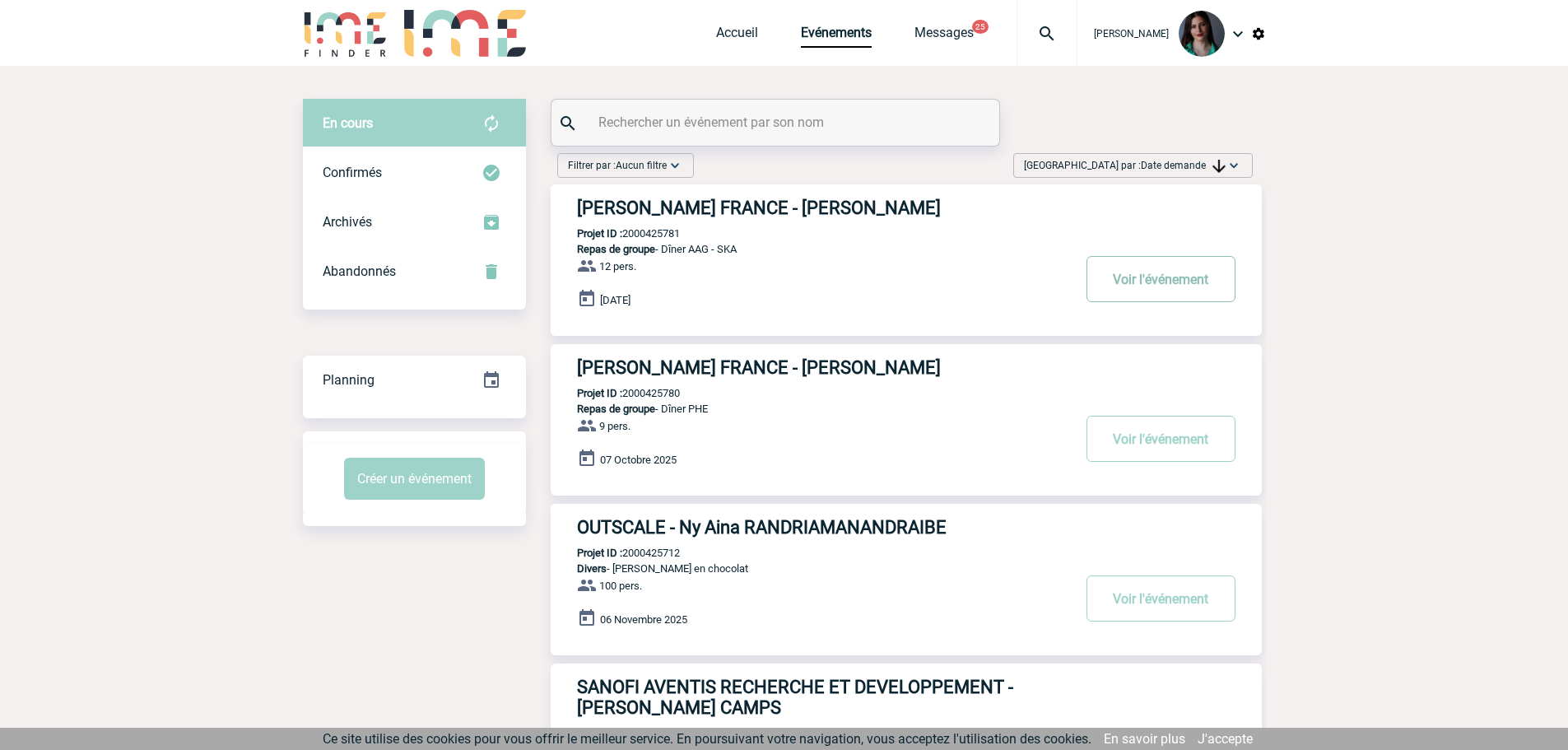
click at [1160, 283] on button "Voir l'événement" at bounding box center [1161, 279] width 149 height 46
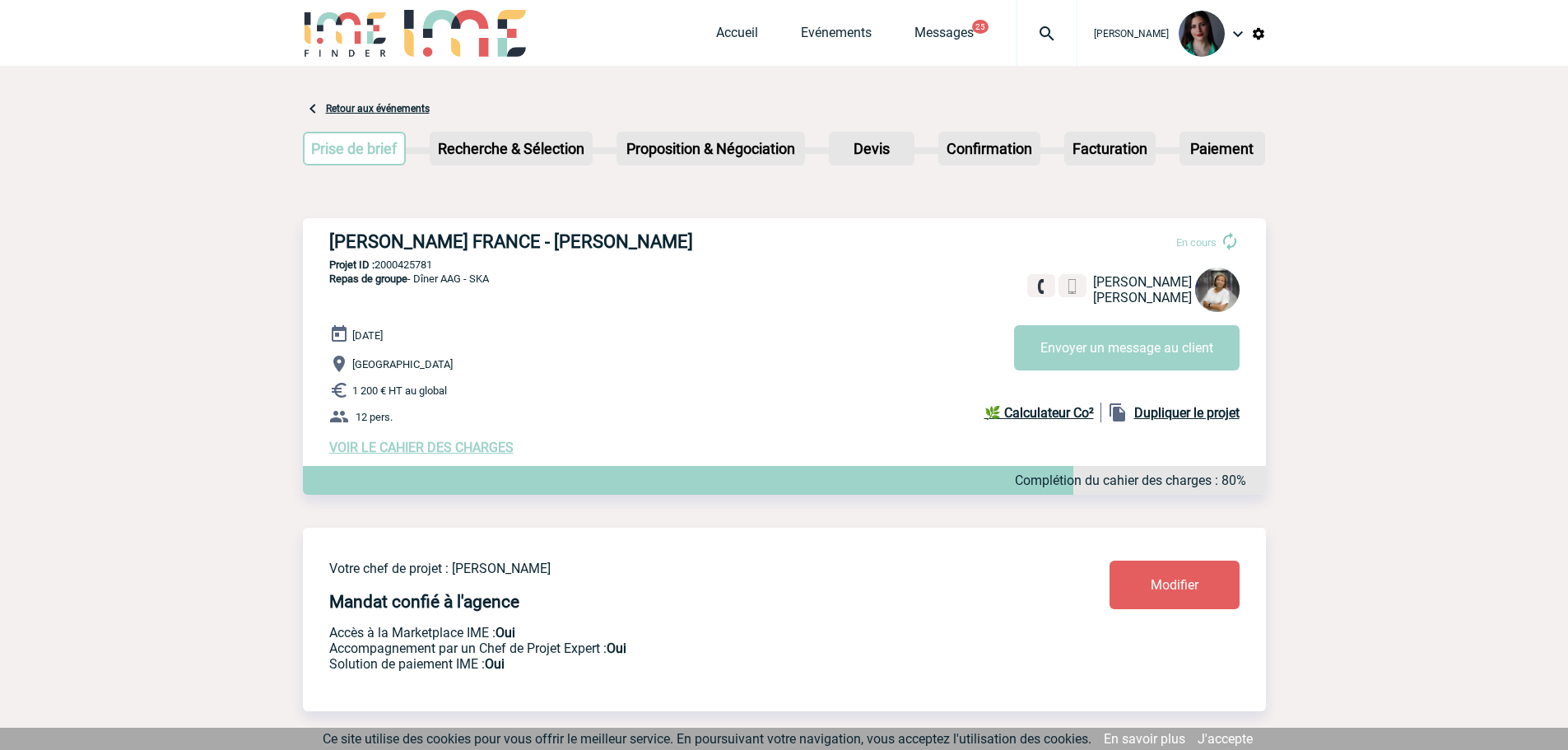
drag, startPoint x: 446, startPoint y: 267, endPoint x: 376, endPoint y: 267, distance: 70.0
click at [376, 267] on p "Projet ID : 2000425781" at bounding box center [784, 264] width 963 height 13
copy p "2000425781"
click at [823, 33] on link "Evénements" at bounding box center [836, 35] width 71 height 23
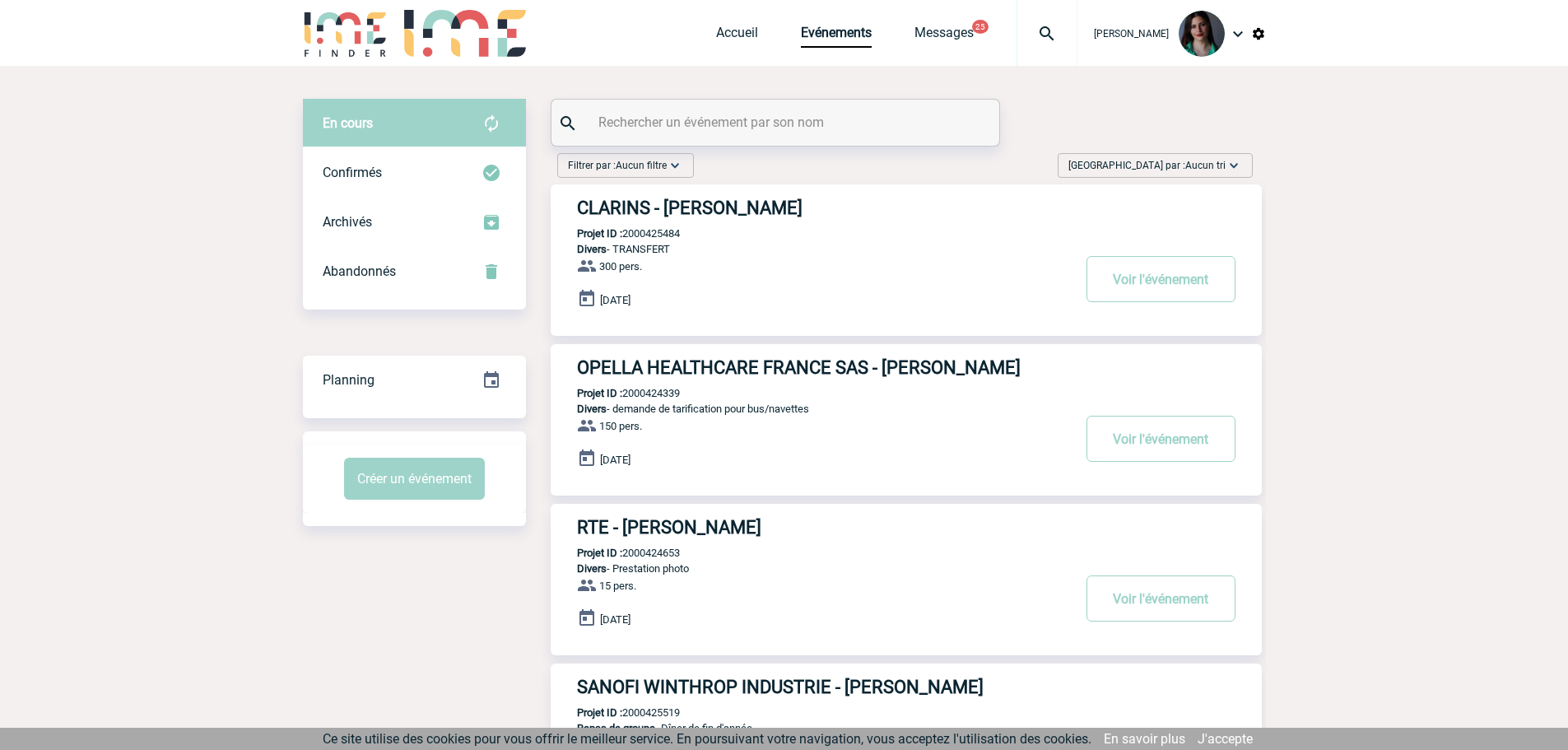
click at [674, 124] on input "text" at bounding box center [777, 122] width 366 height 24
paste input "2000425780"
type input "2000425780"
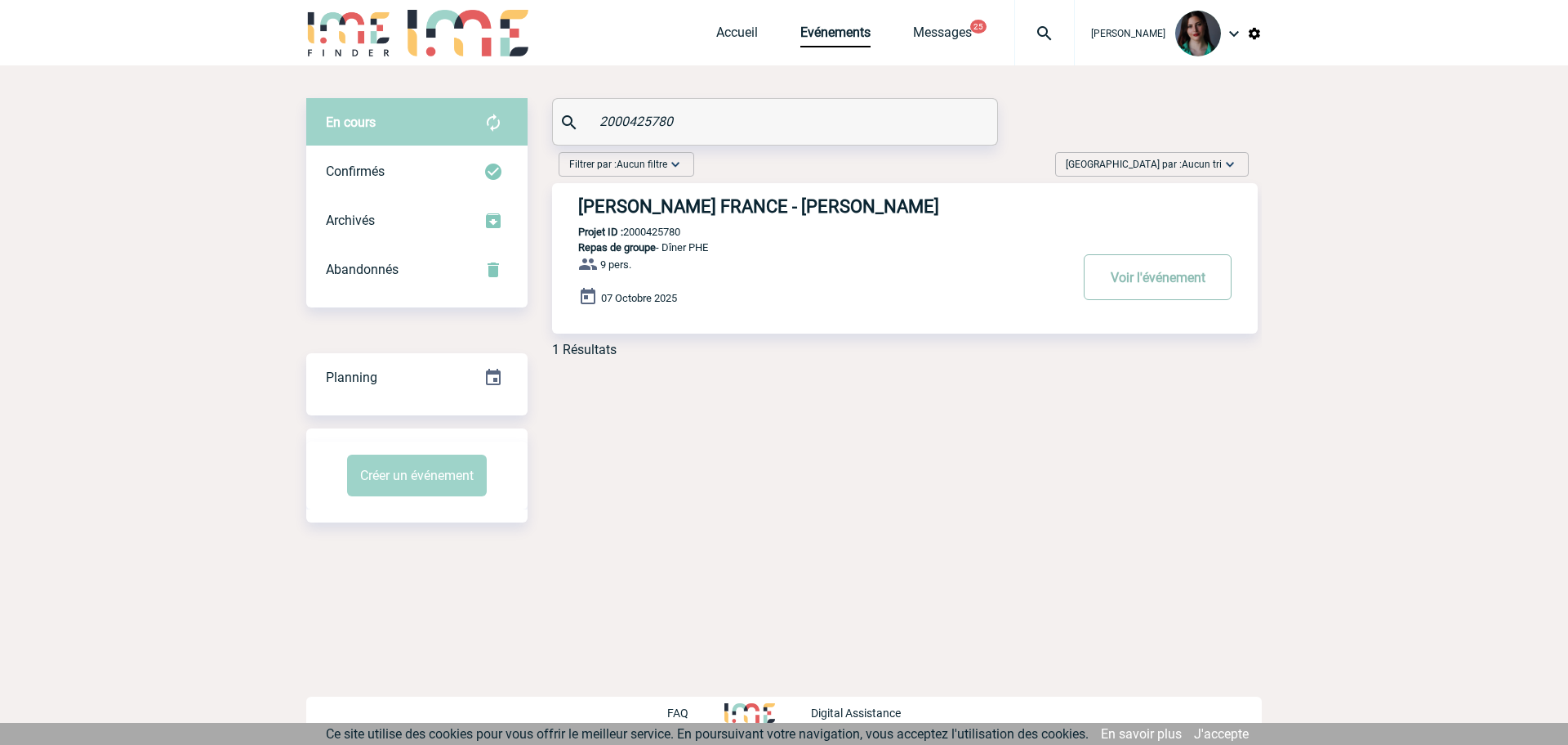
click at [1139, 268] on button "Voir l'événement" at bounding box center [1158, 277] width 148 height 46
click at [1139, 267] on button "Voir l'événement" at bounding box center [1158, 277] width 148 height 46
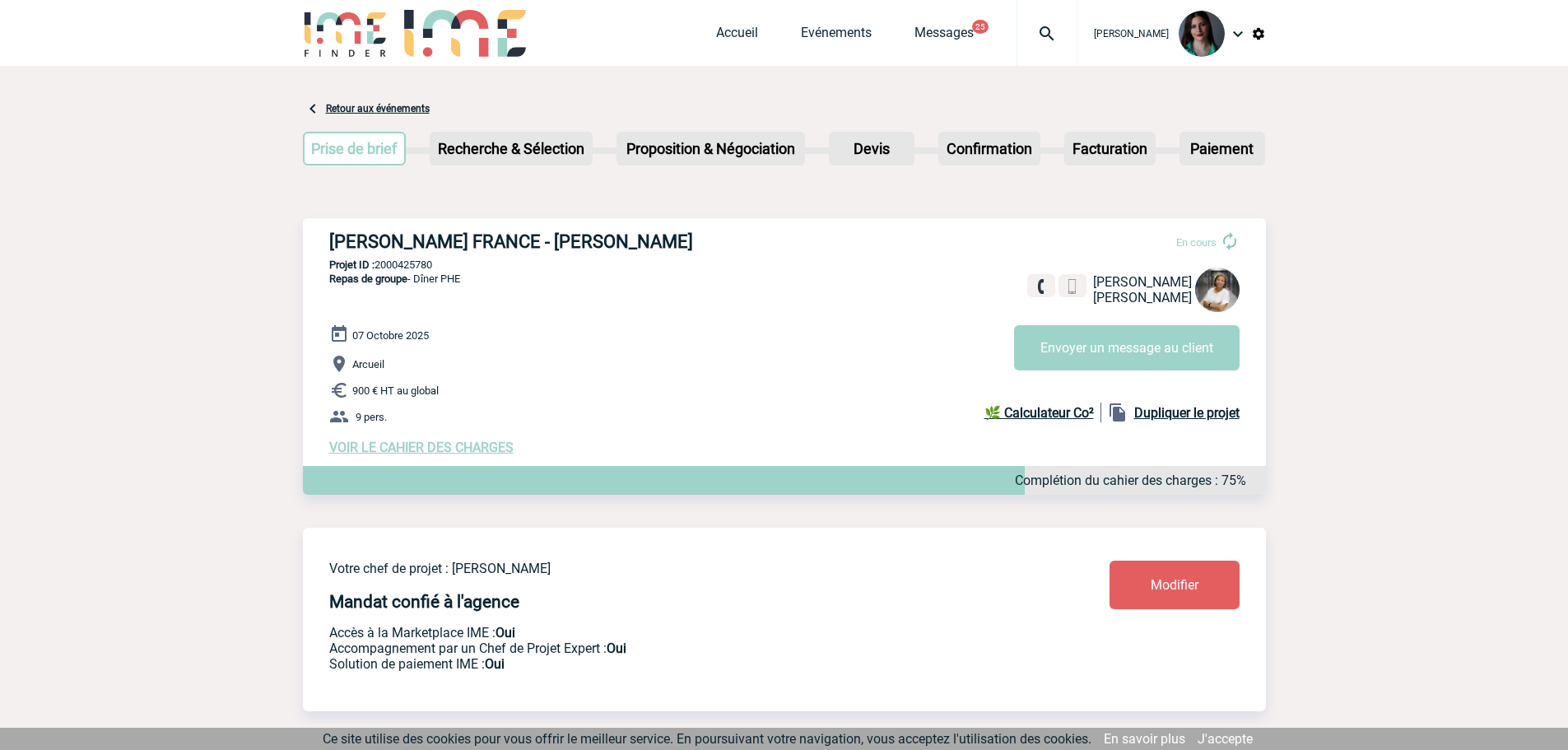
click at [472, 449] on span "VOIR LE CAHIER DES CHARGES" at bounding box center [421, 448] width 185 height 16
